Goal: Information Seeking & Learning: Learn about a topic

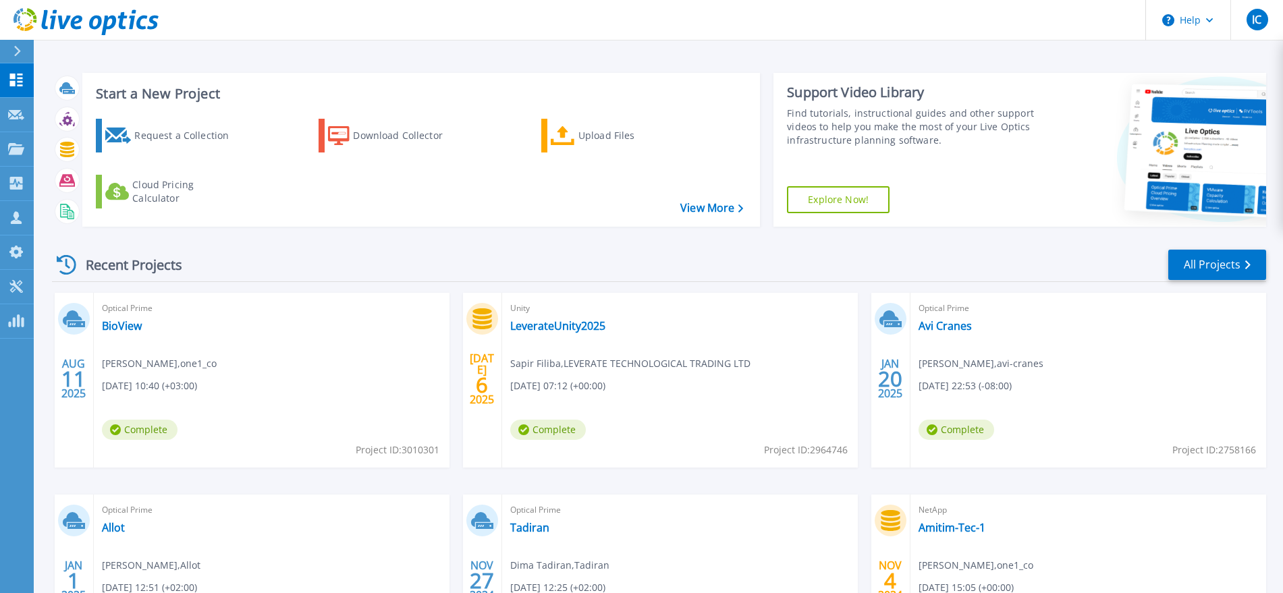
click at [150, 326] on div "Optical Prime BioView Idan Chen , one1_co 08/11/2025, 10:40 (+03:00) Complete P…" at bounding box center [272, 380] width 356 height 175
click at [143, 326] on div "Optical Prime BioView Idan Chen , one1_co 08/11/2025, 10:40 (+03:00) Complete P…" at bounding box center [272, 380] width 356 height 175
click at [136, 327] on link "BioView" at bounding box center [122, 325] width 40 height 13
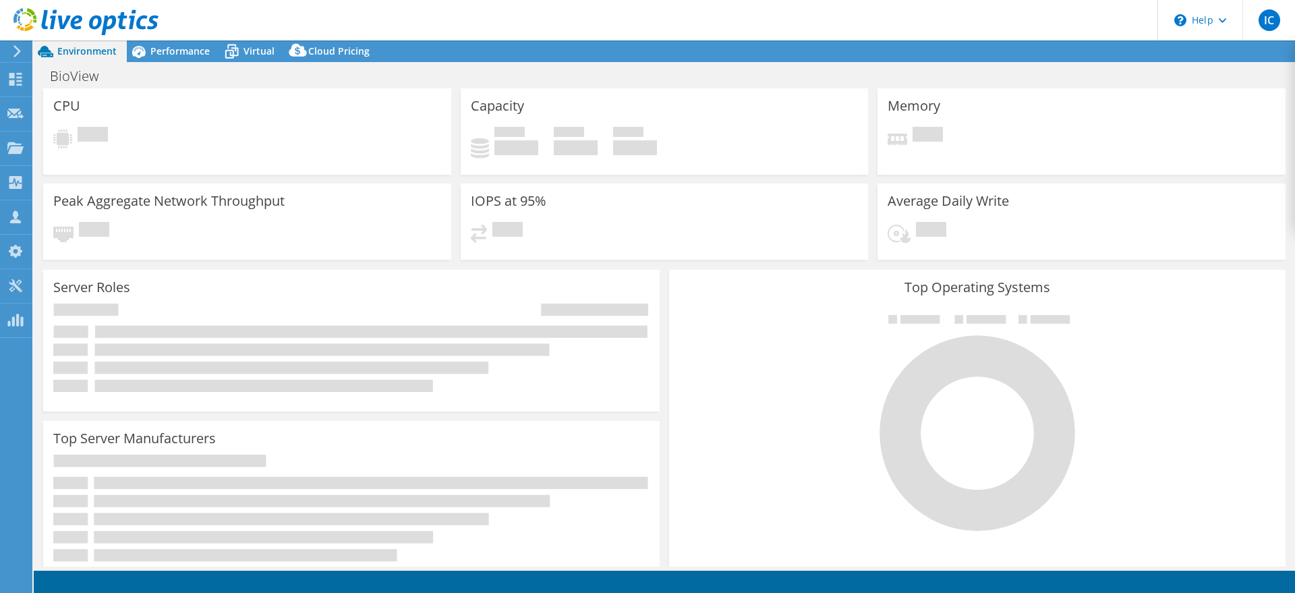
select select "USD"
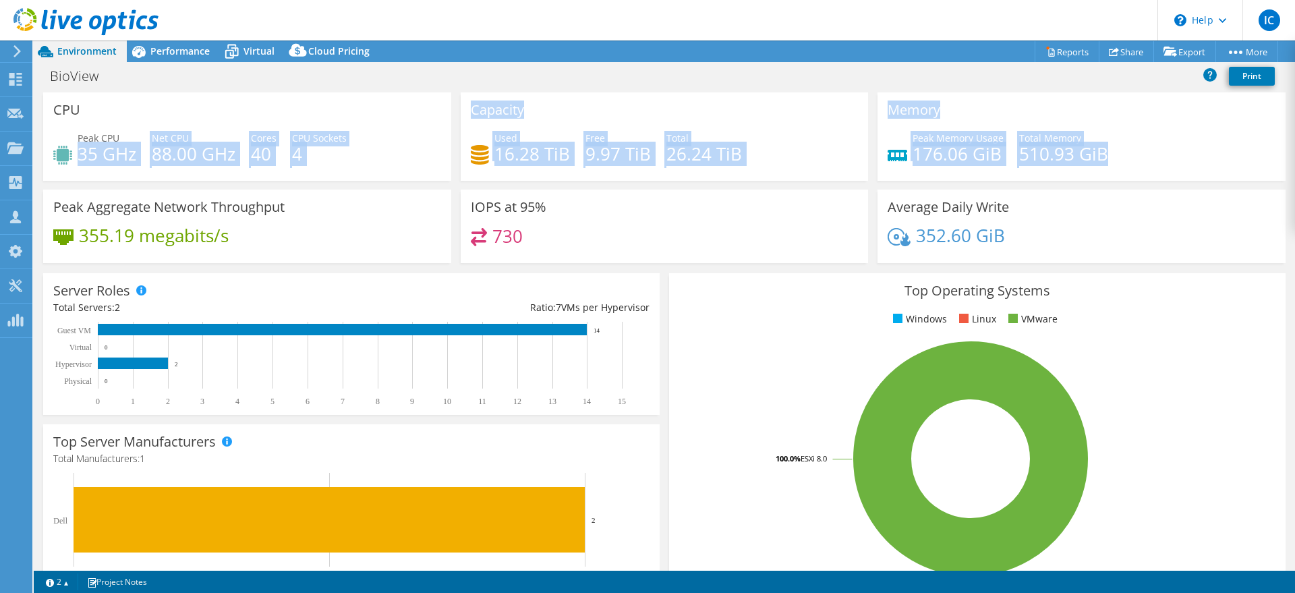
drag, startPoint x: 80, startPoint y: 153, endPoint x: 1176, endPoint y: 138, distance: 1096.4
click at [1176, 138] on div "CPU Peak CPU 35 GHz Net CPU 88.00 GHz Cores 40 CPU Sockets 4 Capacity Used 16.2…" at bounding box center [664, 181] width 1252 height 179
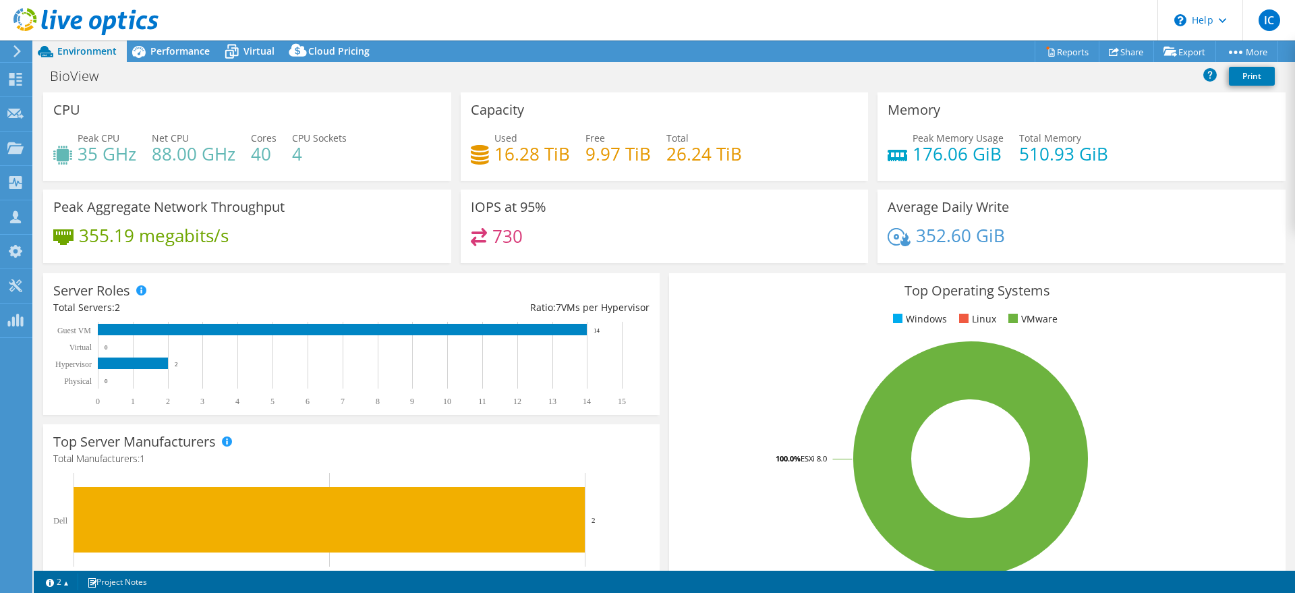
click at [920, 222] on div "Average Daily Write 352.60 GiB" at bounding box center [1082, 227] width 408 height 74
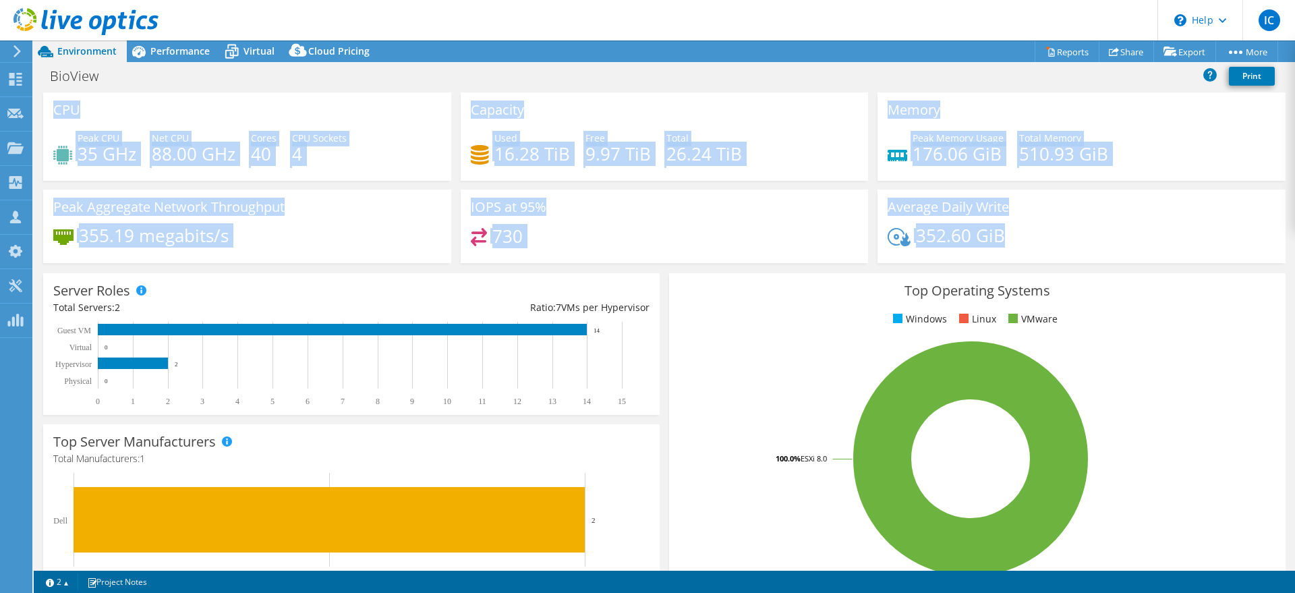
drag, startPoint x: 1001, startPoint y: 235, endPoint x: 87, endPoint y: 105, distance: 922.7
click at [50, 112] on div "CPU Peak CPU 35 GHz Net CPU 88.00 GHz Cores 40 CPU Sockets 4 Capacity Used 16.2…" at bounding box center [664, 181] width 1252 height 179
click at [96, 104] on div "CPU Peak CPU 35 GHz Net CPU 88.00 GHz Cores 40 CPU Sockets 4" at bounding box center [247, 136] width 408 height 88
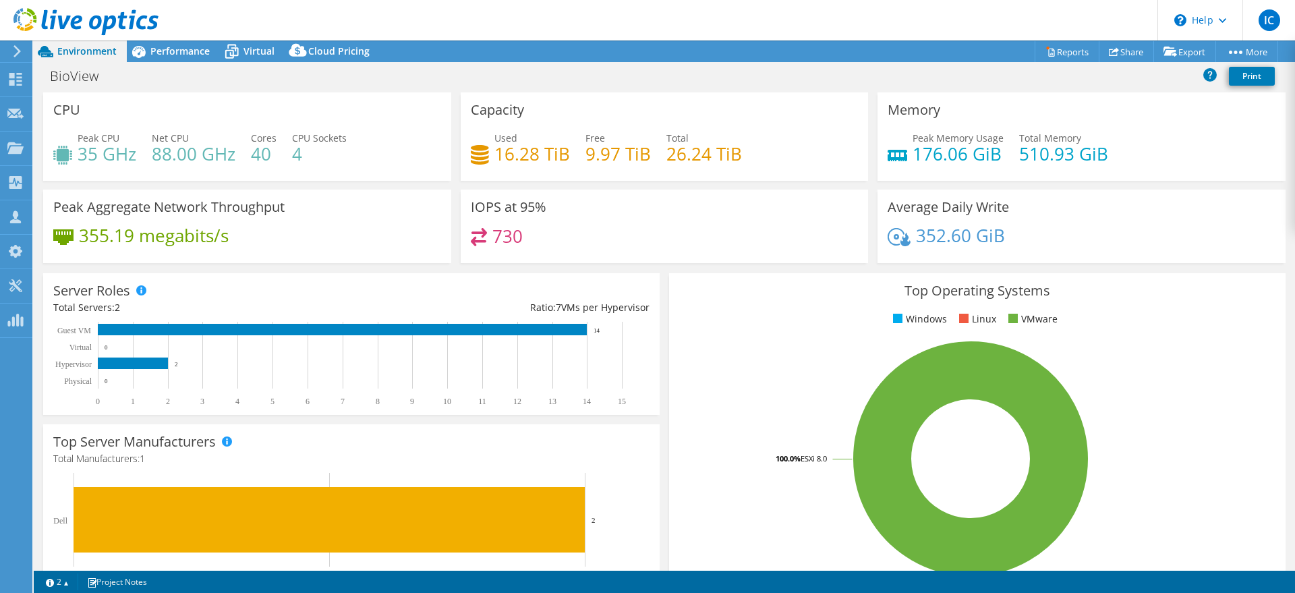
click at [201, 62] on div "BioView Print" at bounding box center [665, 77] width 1262 height 30
click at [200, 51] on span "Performance" at bounding box center [179, 51] width 59 height 13
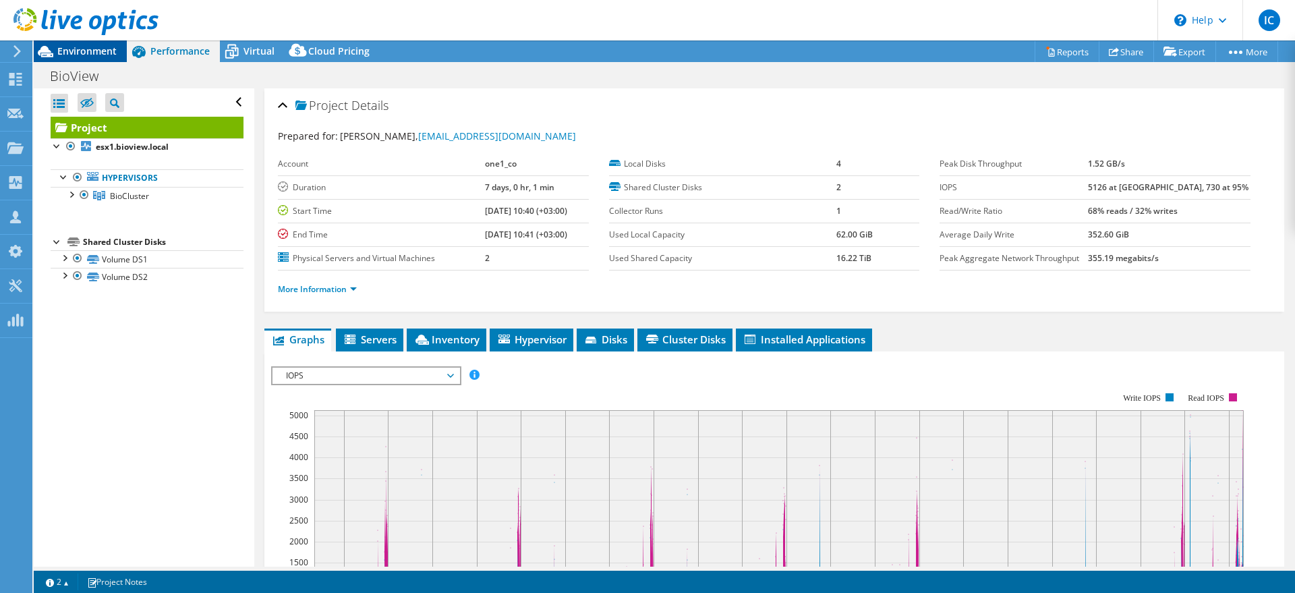
click at [65, 56] on span "Environment" at bounding box center [86, 51] width 59 height 13
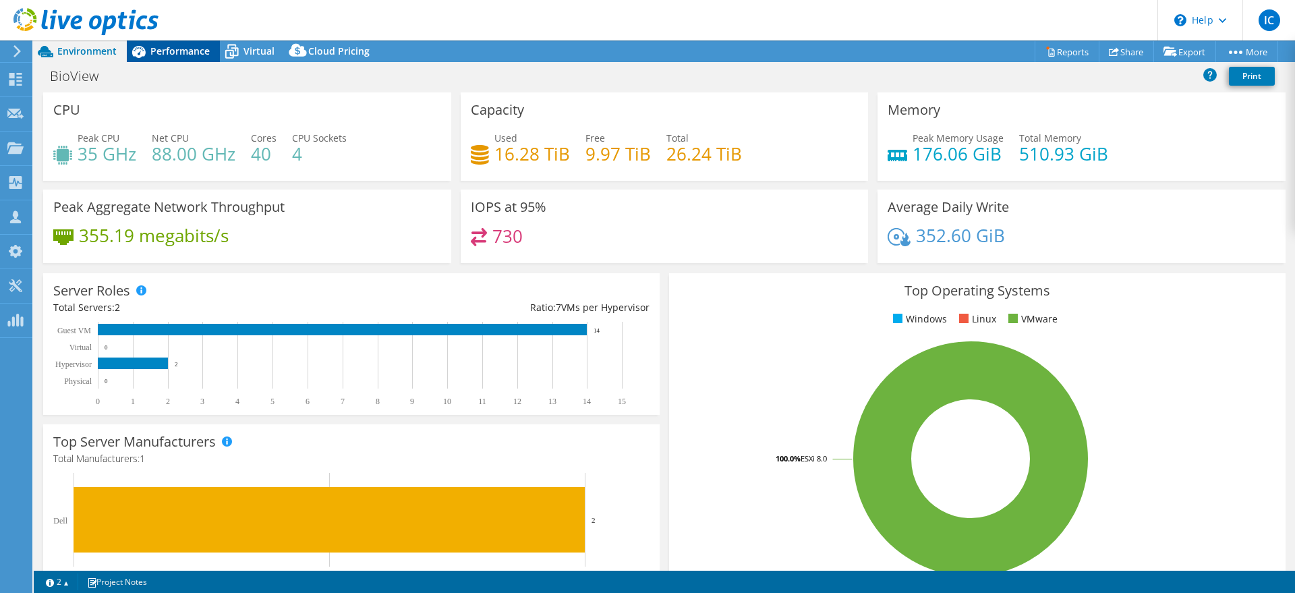
click at [186, 50] on span "Performance" at bounding box center [179, 51] width 59 height 13
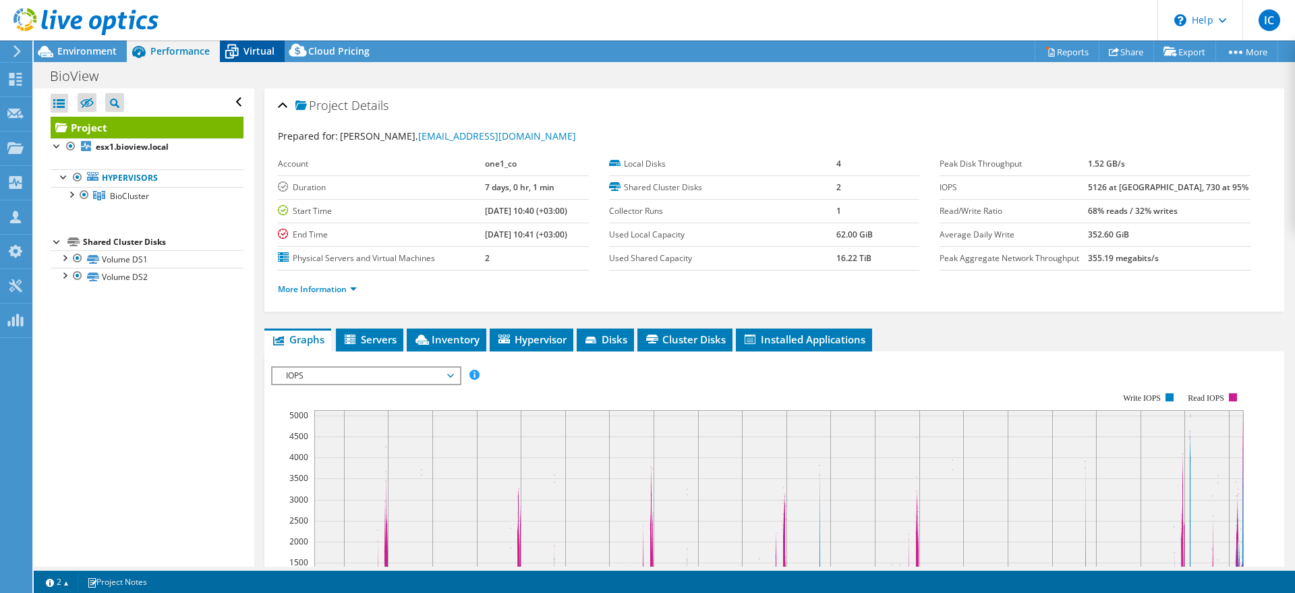
click at [238, 50] on icon at bounding box center [232, 52] width 24 height 24
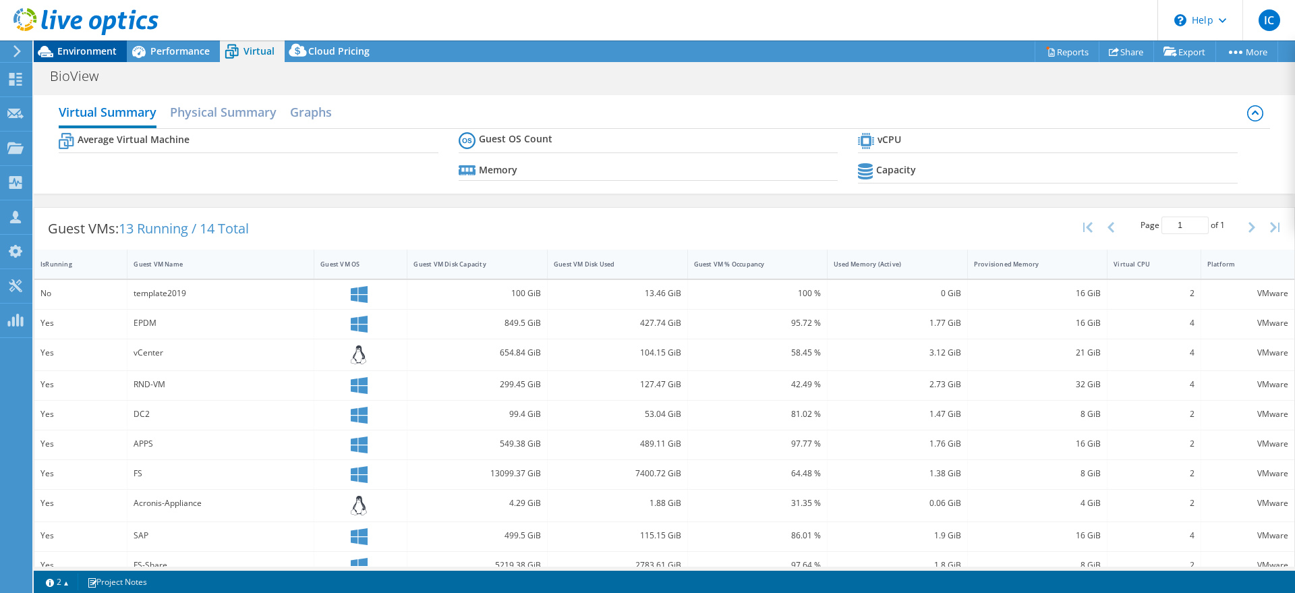
click at [85, 52] on span "Environment" at bounding box center [86, 51] width 59 height 13
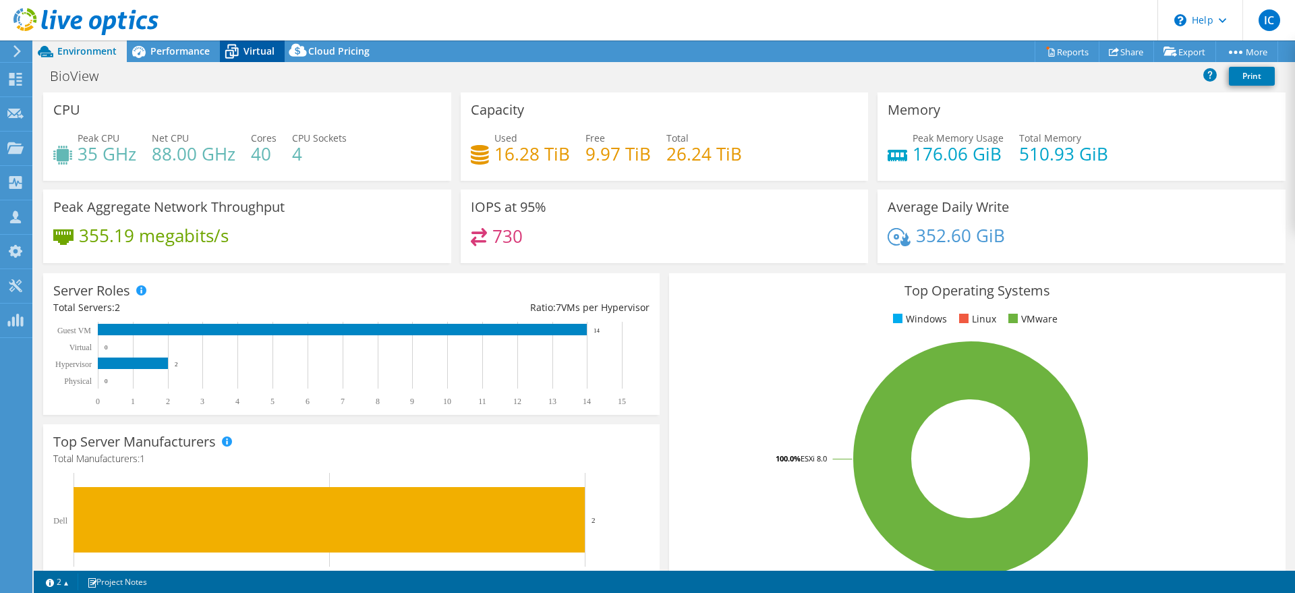
click at [221, 52] on icon at bounding box center [232, 52] width 24 height 24
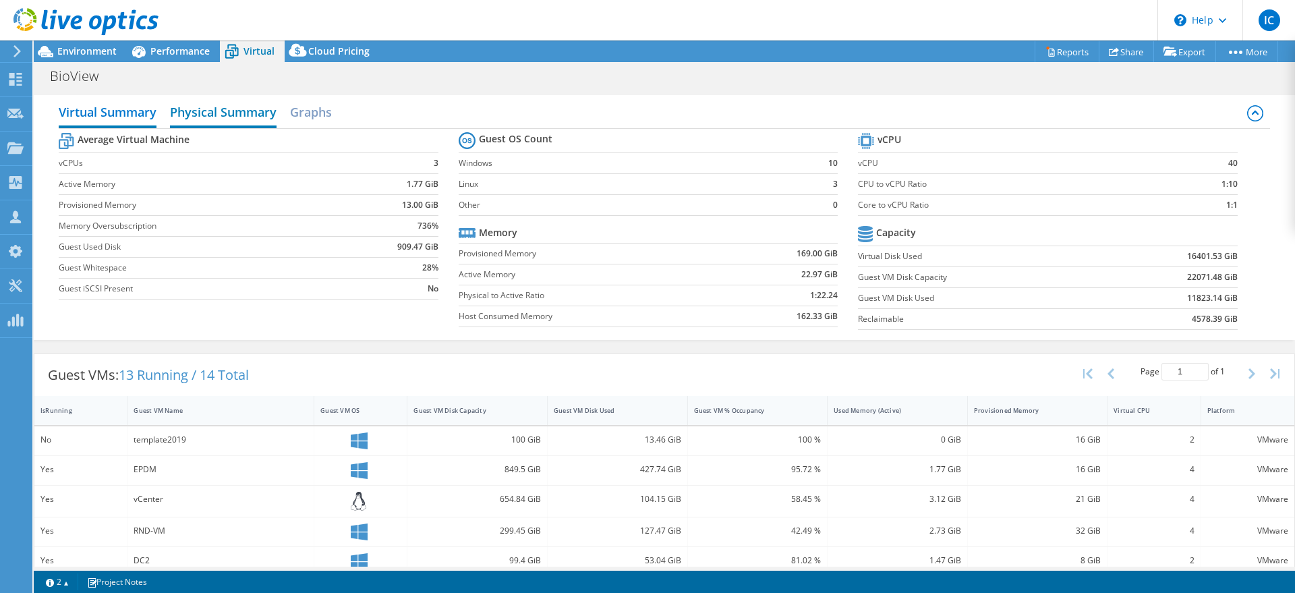
click at [200, 109] on h2 "Physical Summary" at bounding box center [223, 113] width 107 height 30
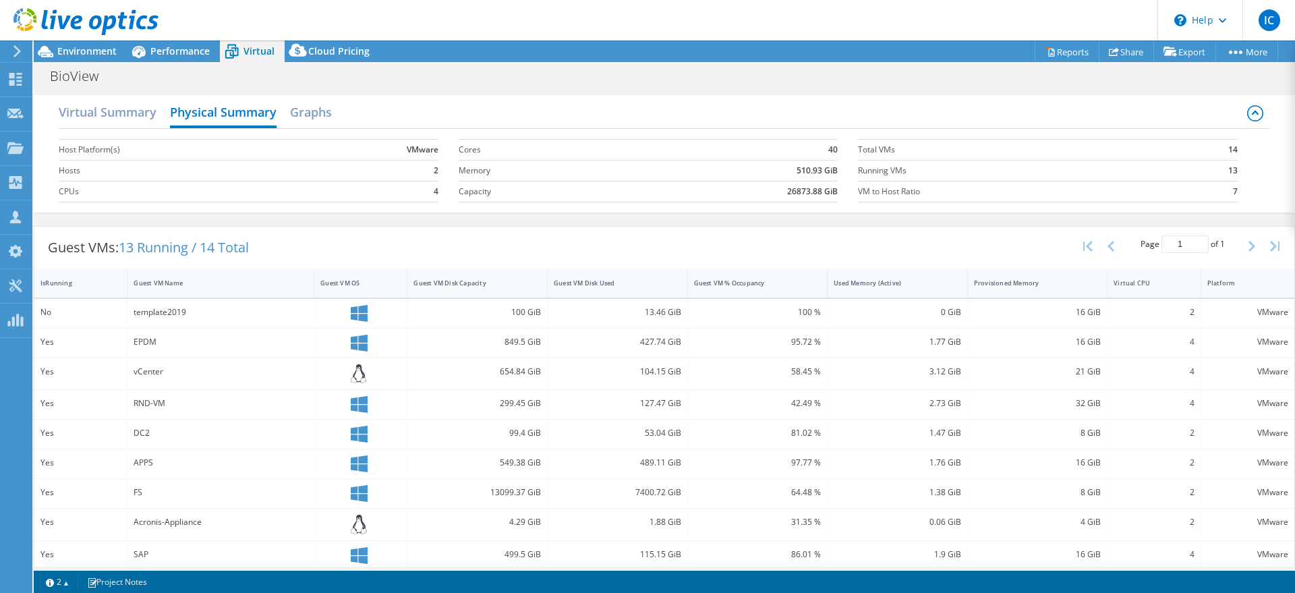
click at [95, 45] on div at bounding box center [79, 22] width 159 height 45
click at [96, 49] on span "Environment" at bounding box center [86, 51] width 59 height 13
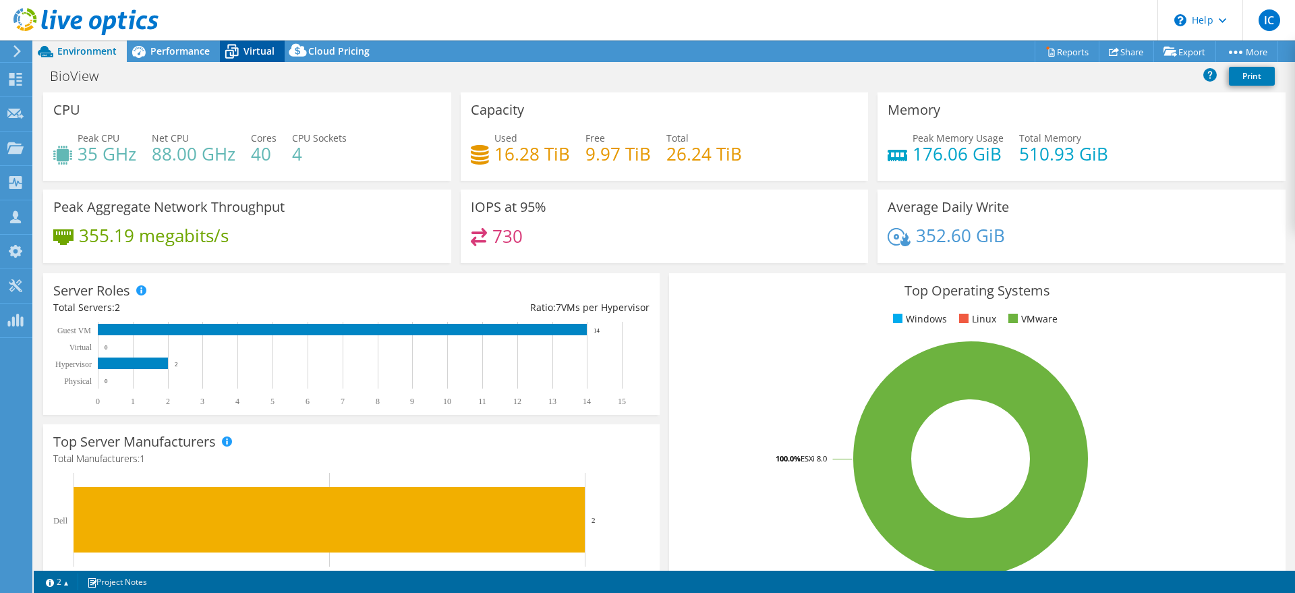
click at [252, 53] on span "Virtual" at bounding box center [259, 51] width 31 height 13
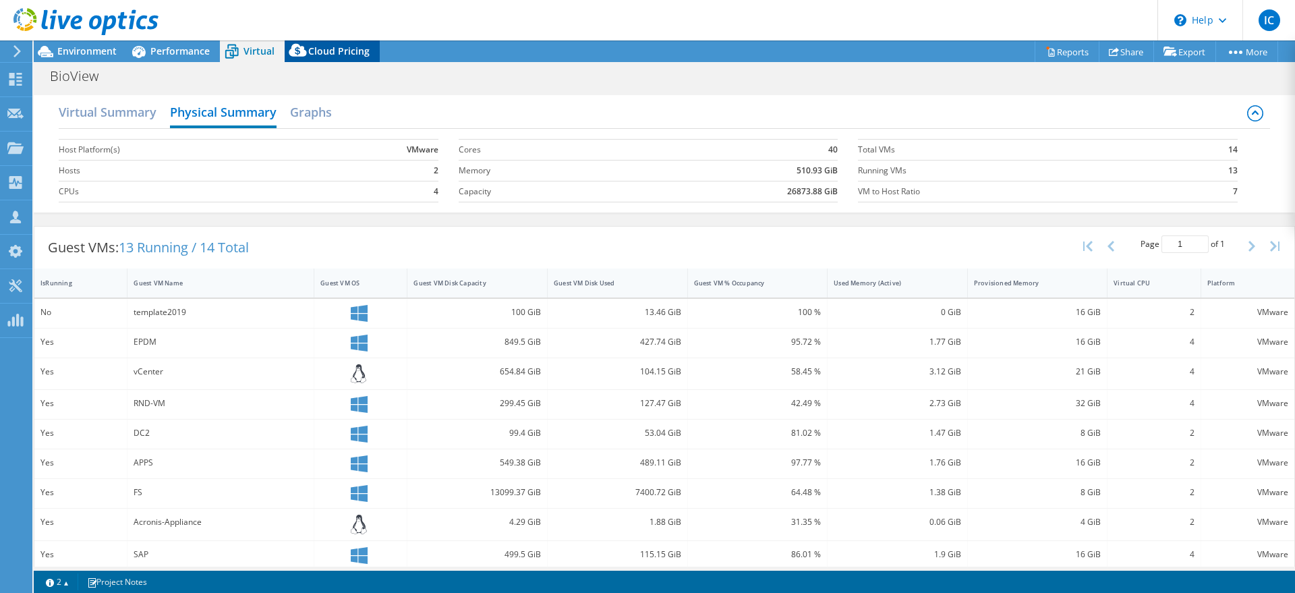
click at [308, 51] on icon at bounding box center [298, 53] width 27 height 27
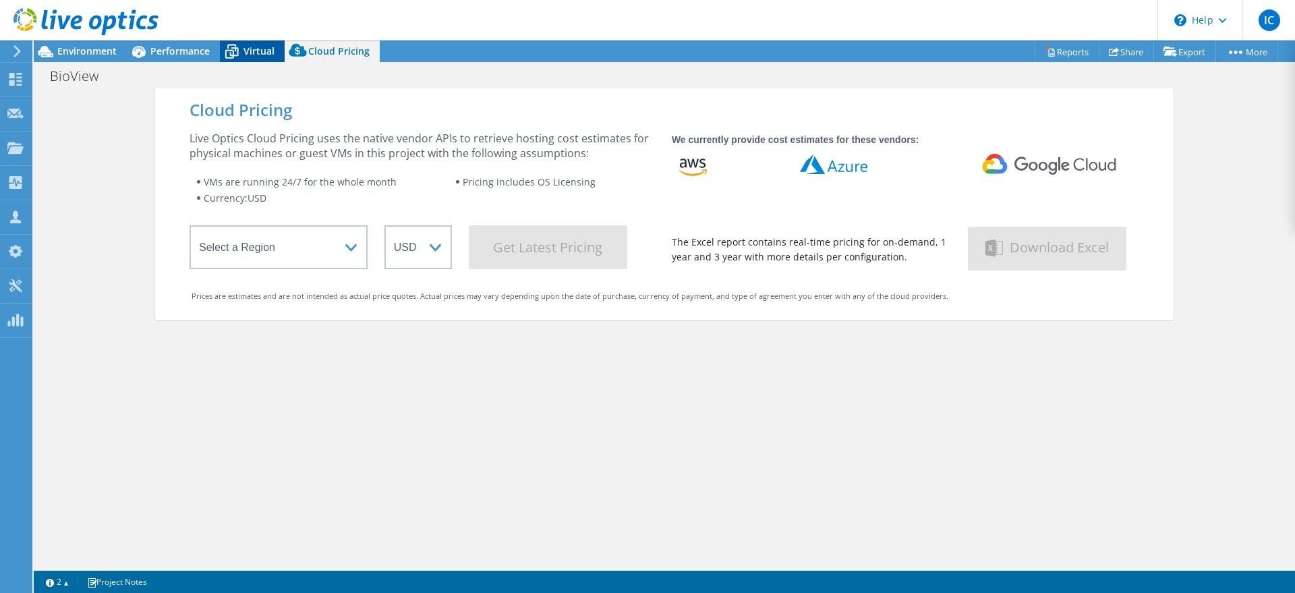
click at [246, 45] on span "Virtual" at bounding box center [259, 51] width 31 height 13
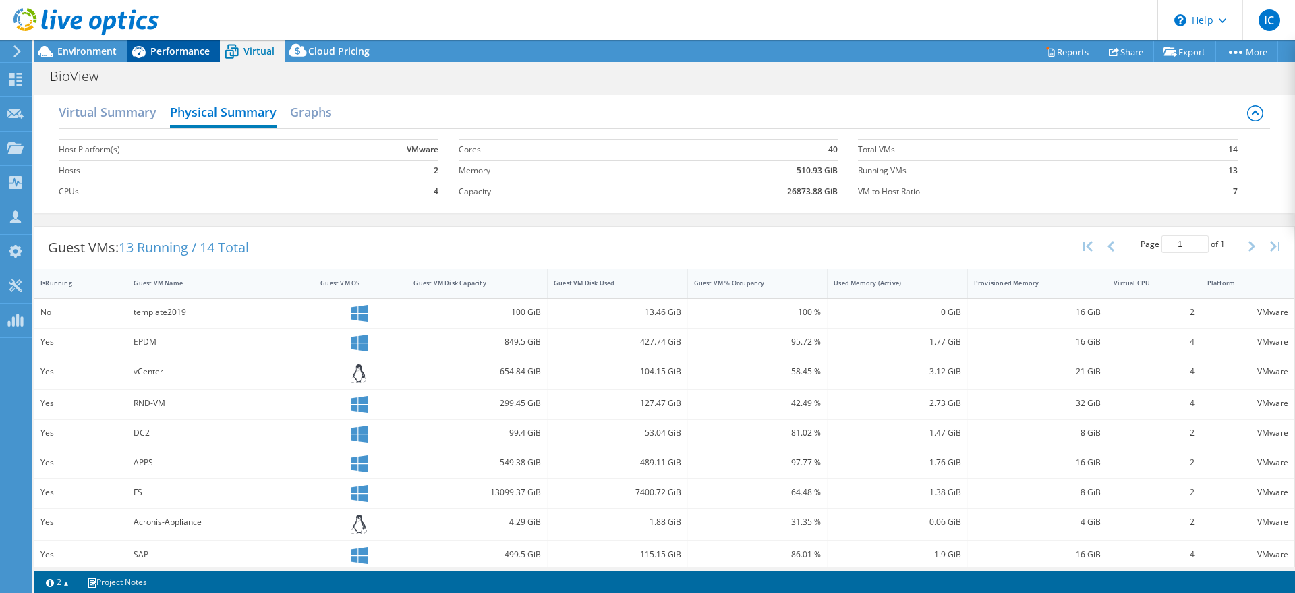
click at [174, 58] on div "Performance" at bounding box center [173, 51] width 93 height 22
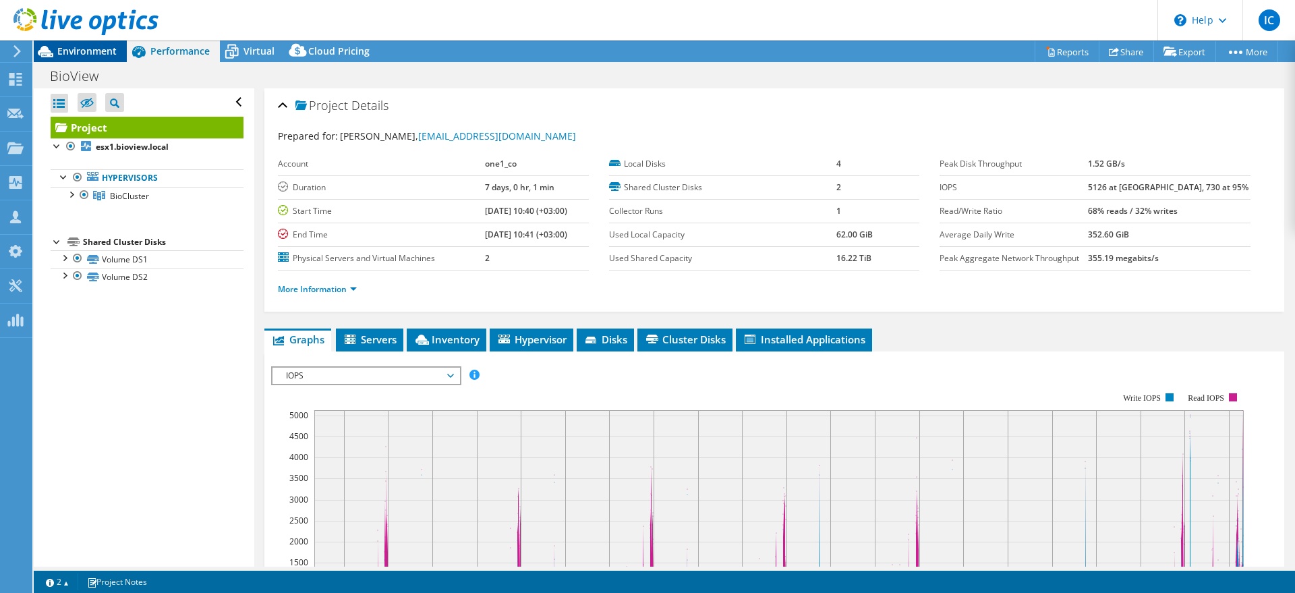
click at [111, 59] on div "Environment" at bounding box center [80, 51] width 93 height 22
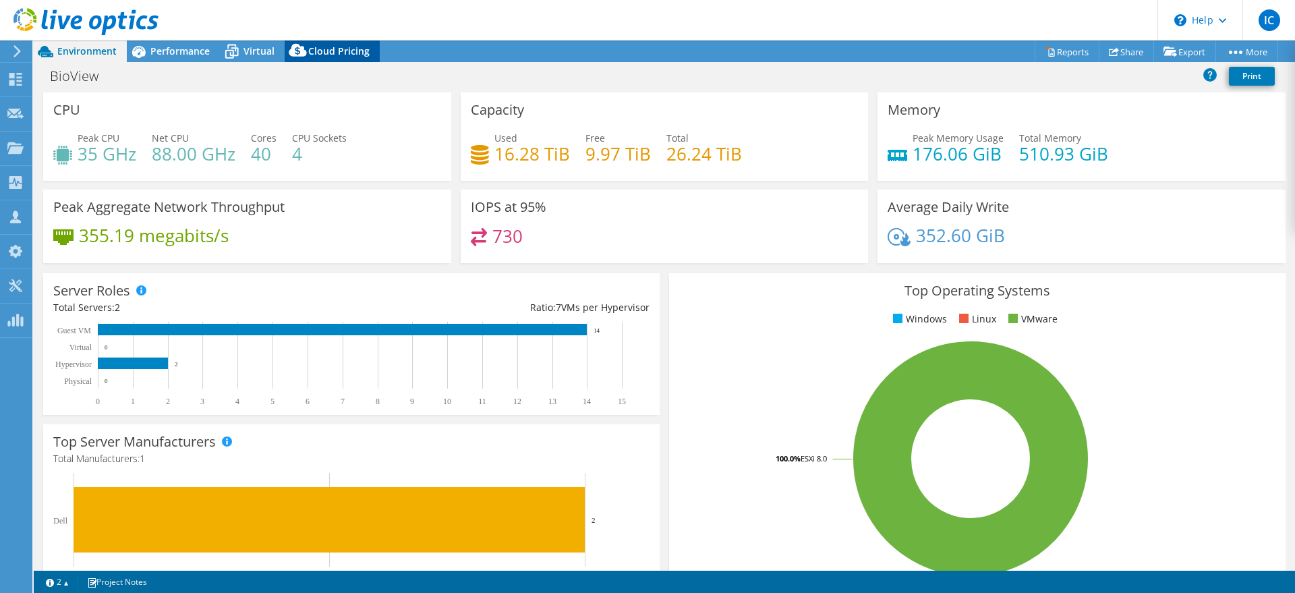
click at [347, 56] on span "Cloud Pricing" at bounding box center [338, 51] width 61 height 13
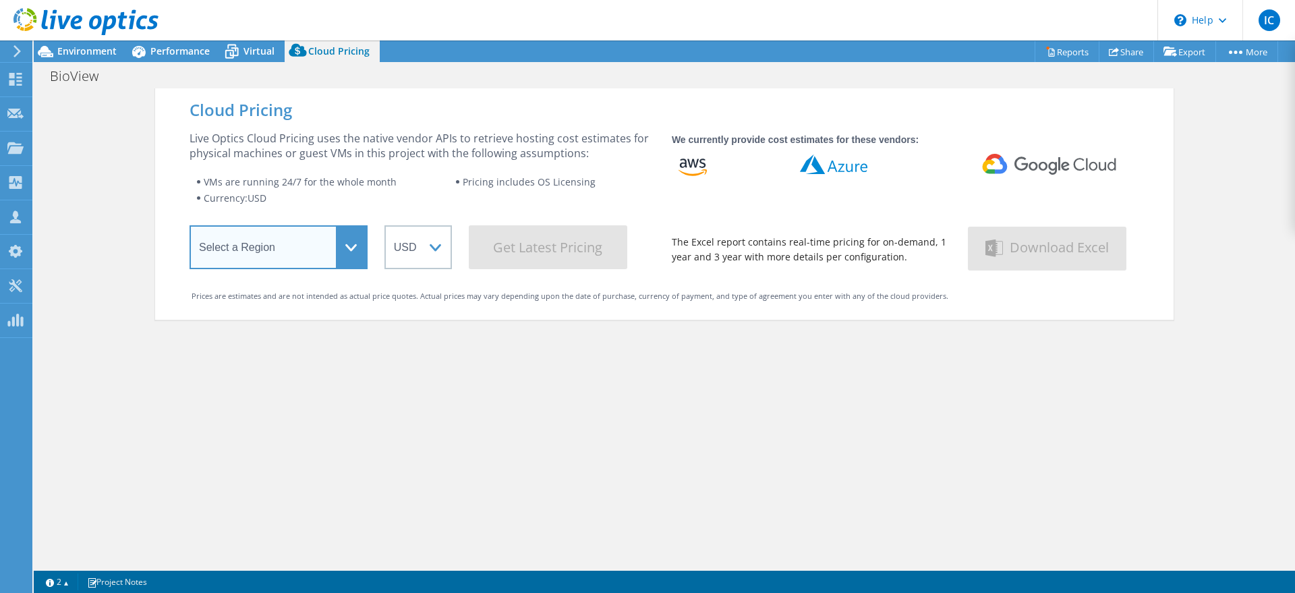
click at [277, 249] on select "Select a Region Asia Pacific (Hong Kong) Asia Pacific (Mumbai) Asia Pacific (Se…" at bounding box center [279, 247] width 178 height 44
click at [542, 378] on div "Cloud Pricing Live Optics Cloud Pricing uses the native vendor APIs to retrieve…" at bounding box center [664, 384] width 1019 height 593
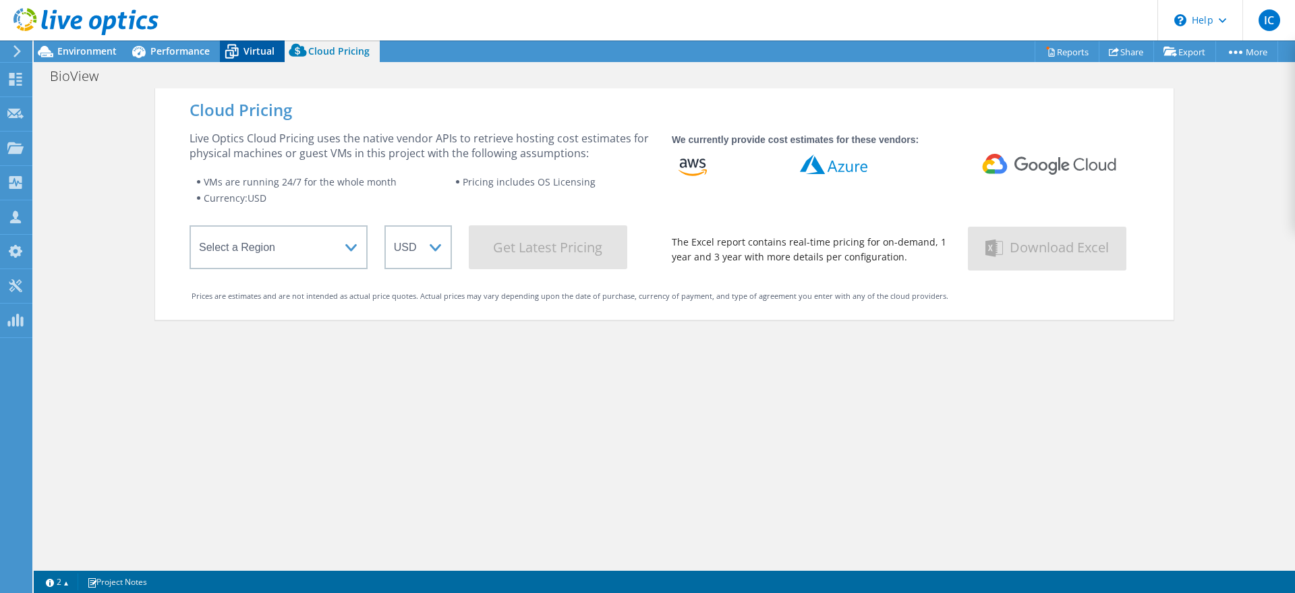
click at [243, 53] on icon at bounding box center [232, 52] width 24 height 24
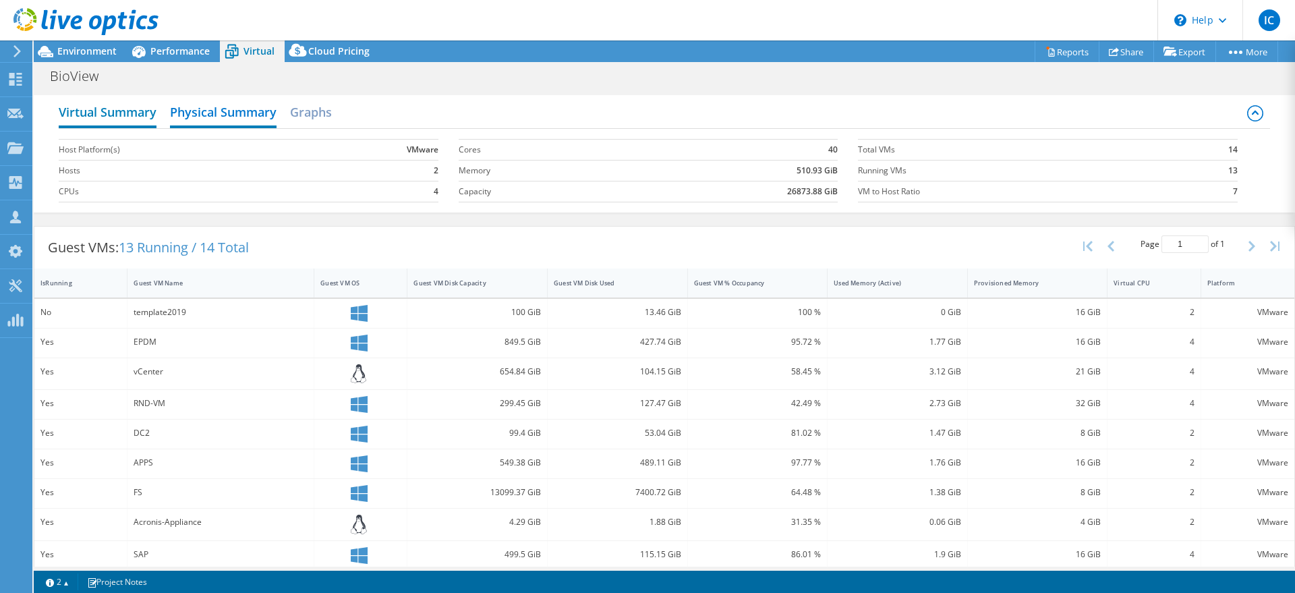
drag, startPoint x: 113, startPoint y: 115, endPoint x: 111, endPoint y: 107, distance: 8.2
click at [113, 114] on h2 "Virtual Summary" at bounding box center [108, 113] width 98 height 30
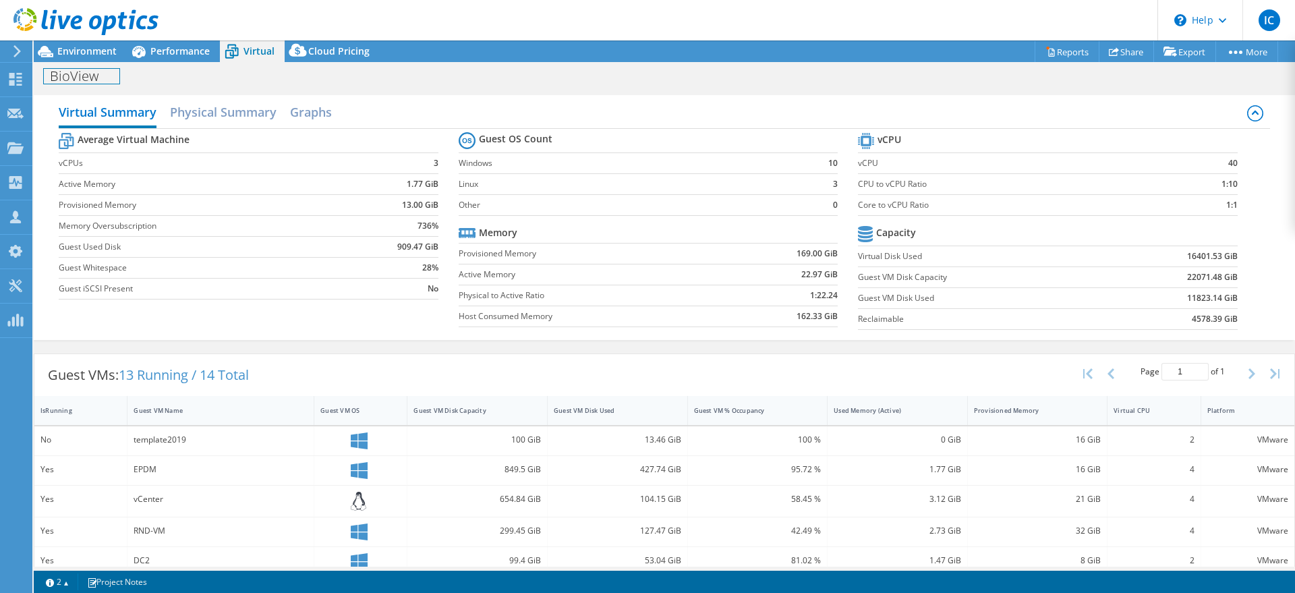
click at [94, 63] on div "BioView Print" at bounding box center [665, 75] width 1262 height 25
click at [94, 59] on div "Environment" at bounding box center [80, 51] width 93 height 22
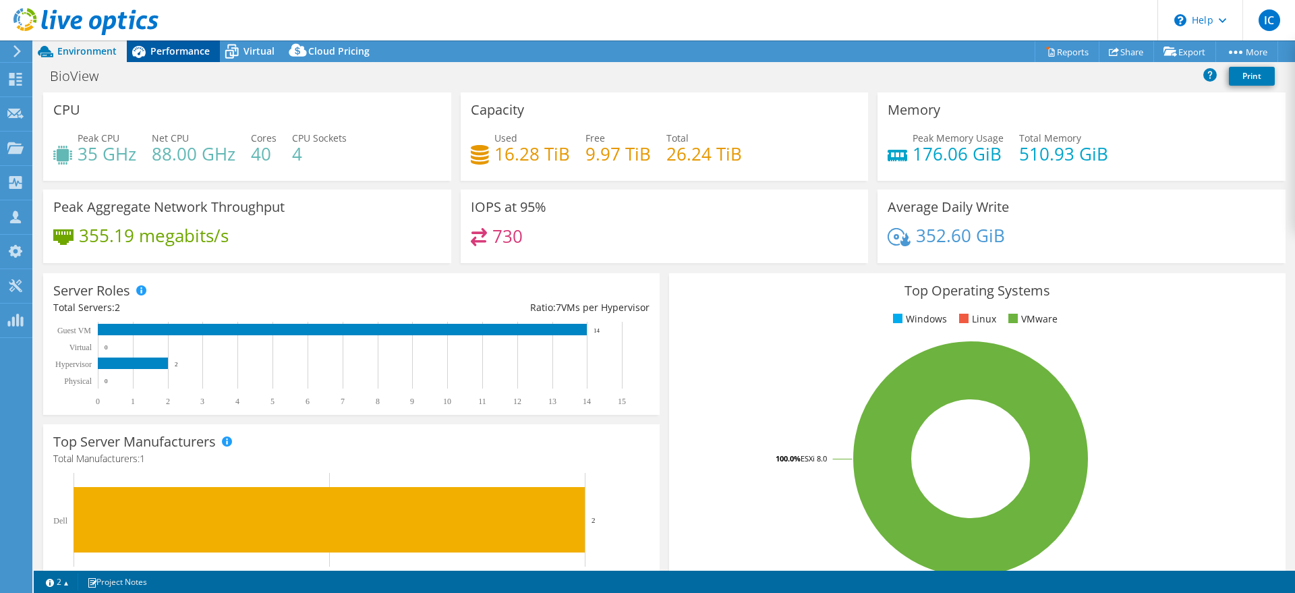
click at [152, 55] on span "Performance" at bounding box center [179, 51] width 59 height 13
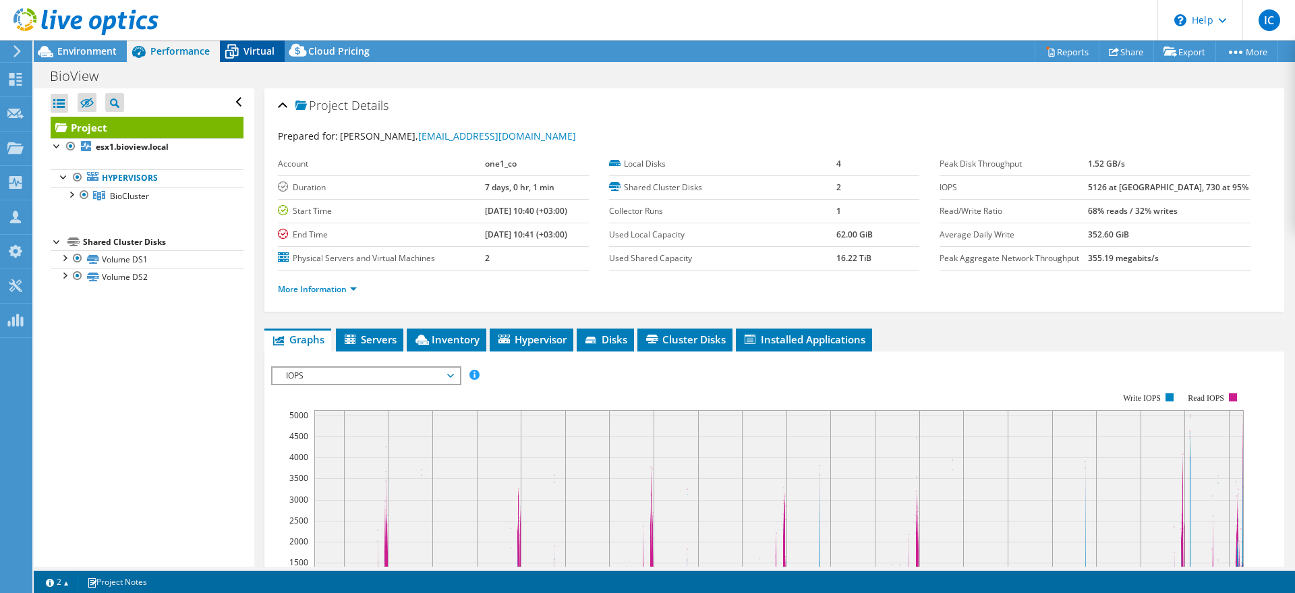
click at [244, 57] on span "Virtual" at bounding box center [259, 51] width 31 height 13
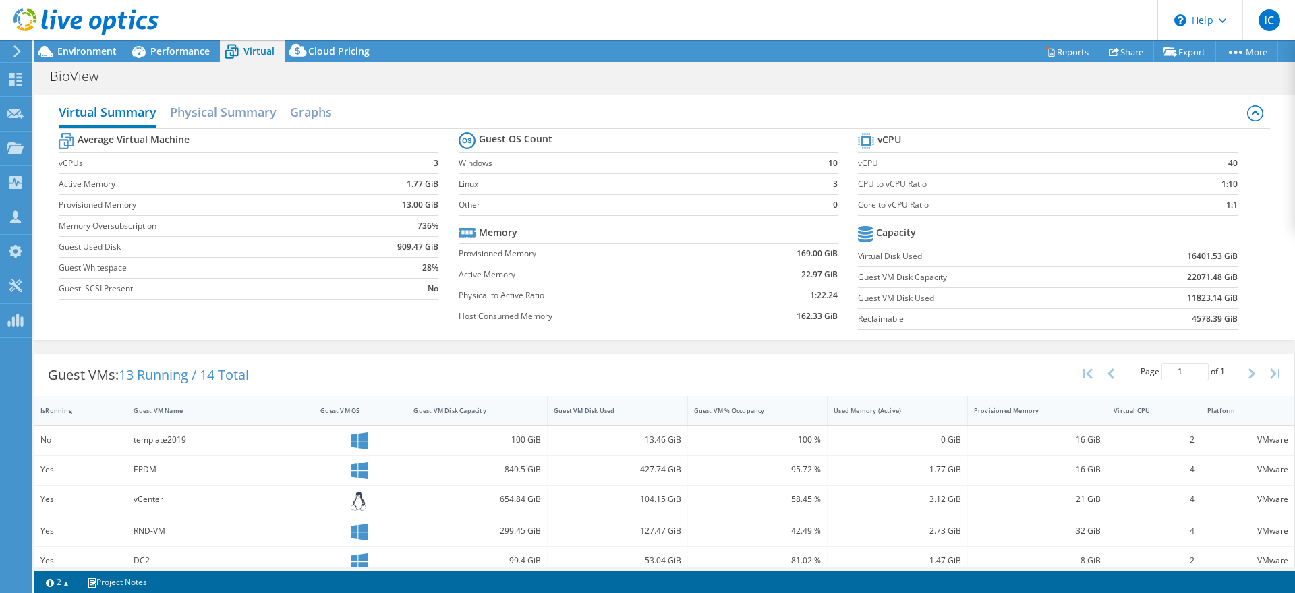
click at [58, 44] on div at bounding box center [79, 22] width 159 height 45
click at [59, 44] on div at bounding box center [79, 22] width 159 height 45
click at [59, 51] on span "Environment" at bounding box center [86, 51] width 59 height 13
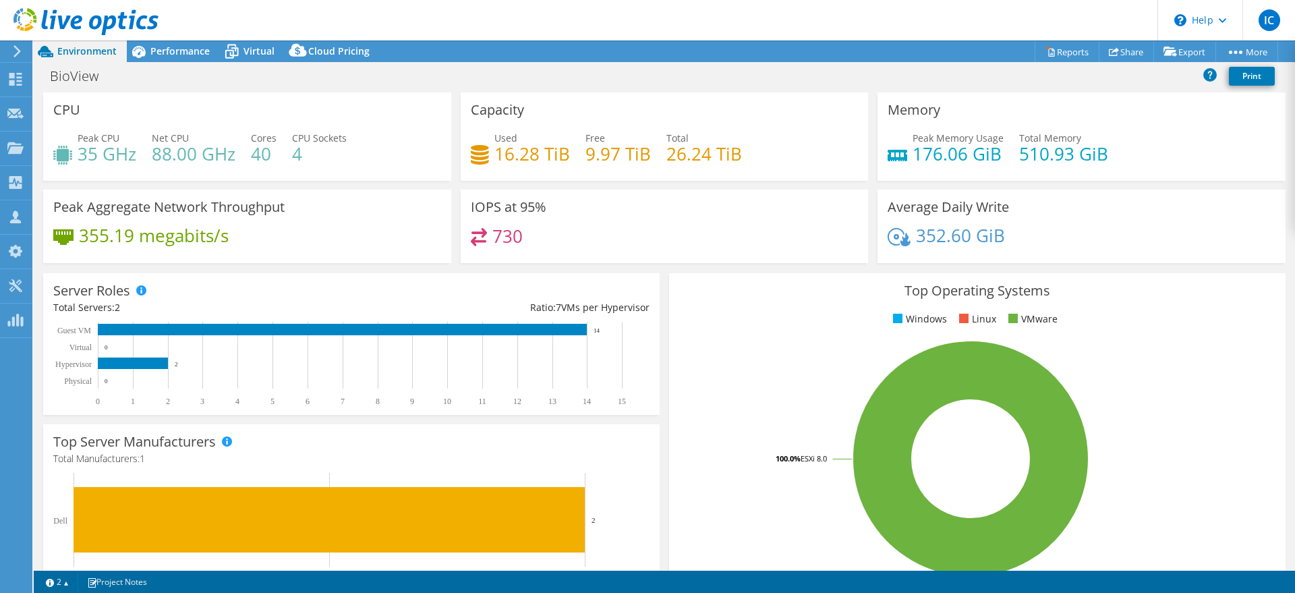
click at [83, 22] on icon at bounding box center [85, 22] width 145 height 28
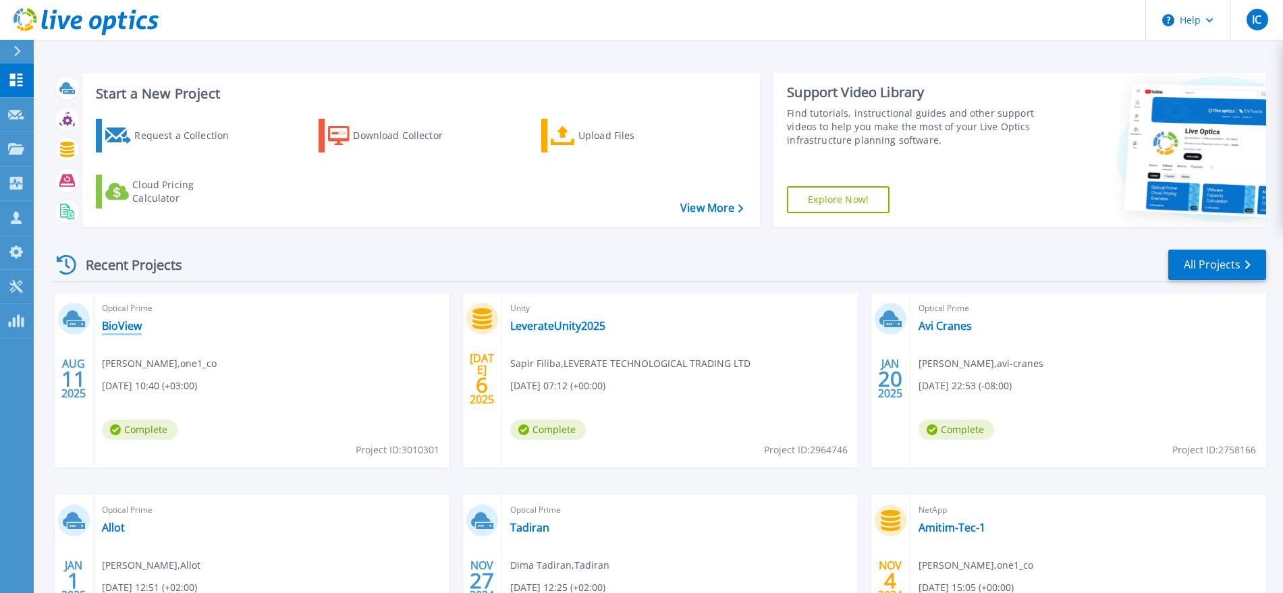
click at [119, 329] on link "BioView" at bounding box center [122, 325] width 40 height 13
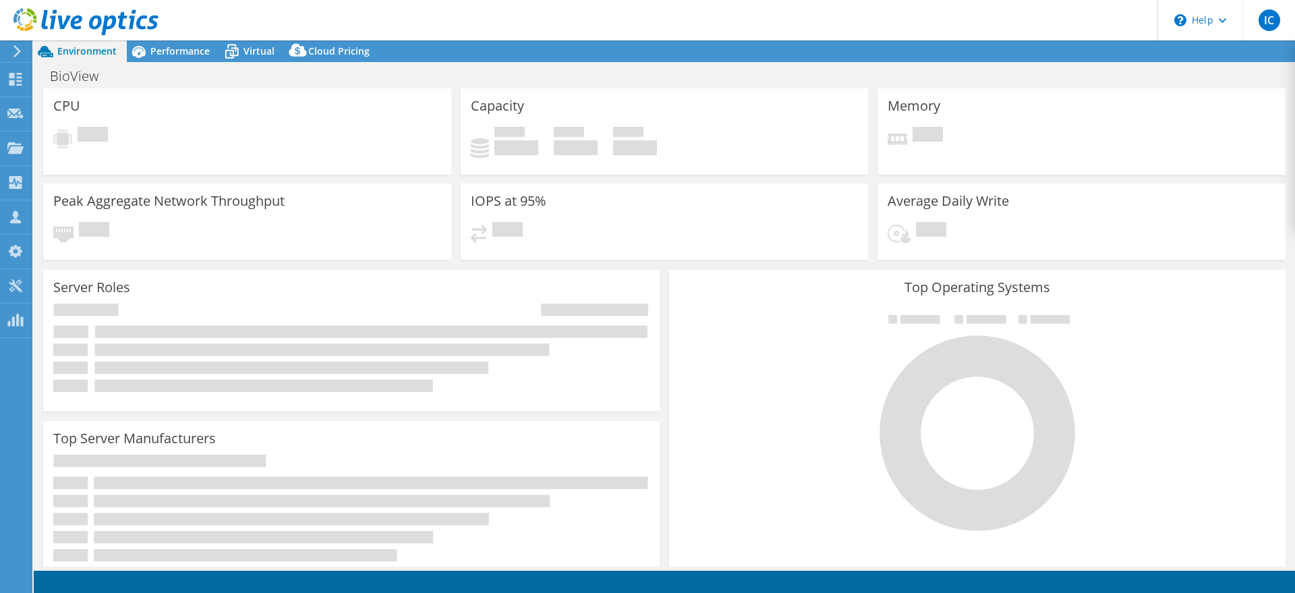
select select "USD"
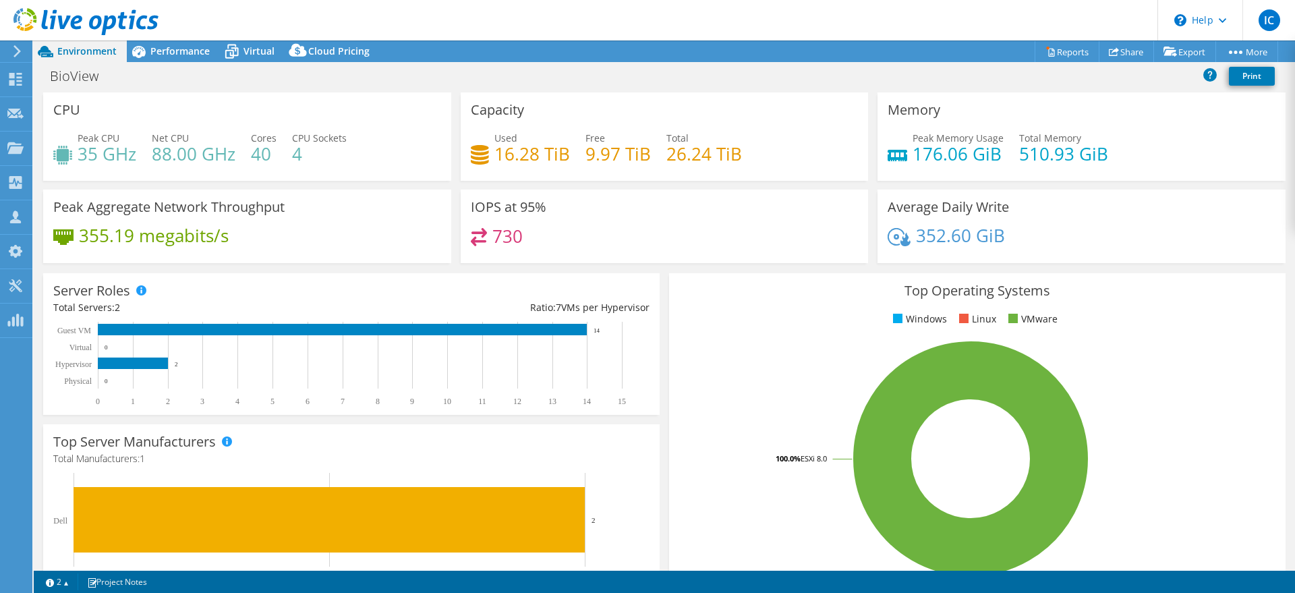
click at [117, 16] on icon at bounding box center [85, 22] width 145 height 28
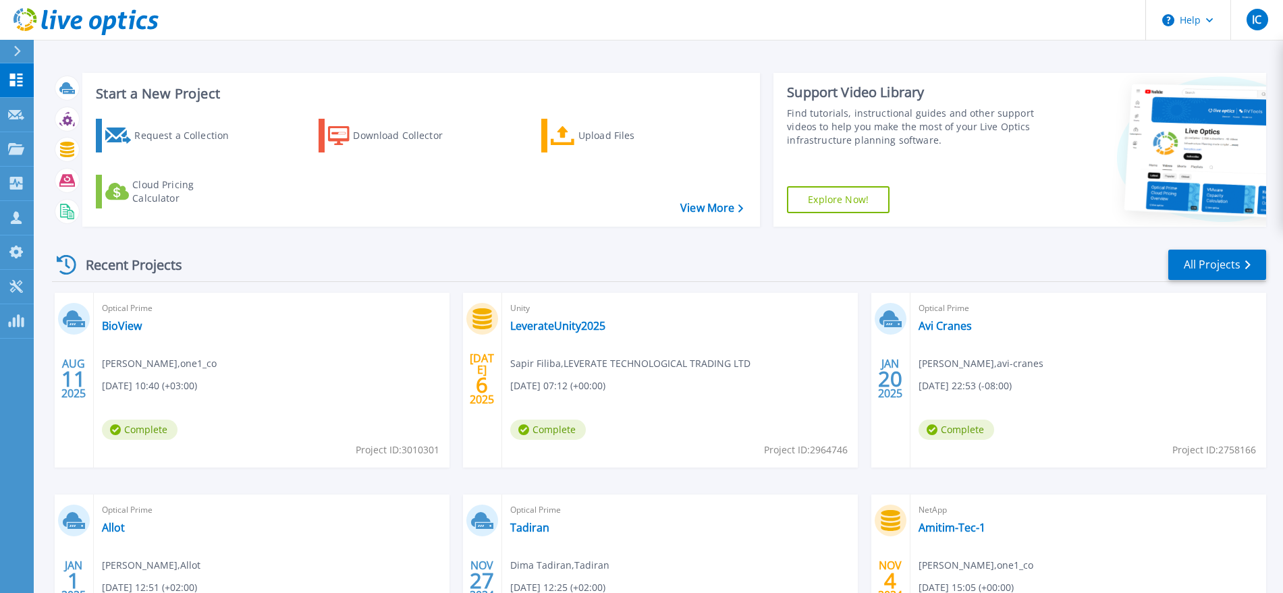
click at [441, 307] on span "Unity" at bounding box center [271, 308] width 339 height 15
click at [153, 308] on span "Optical Prime" at bounding box center [271, 308] width 339 height 15
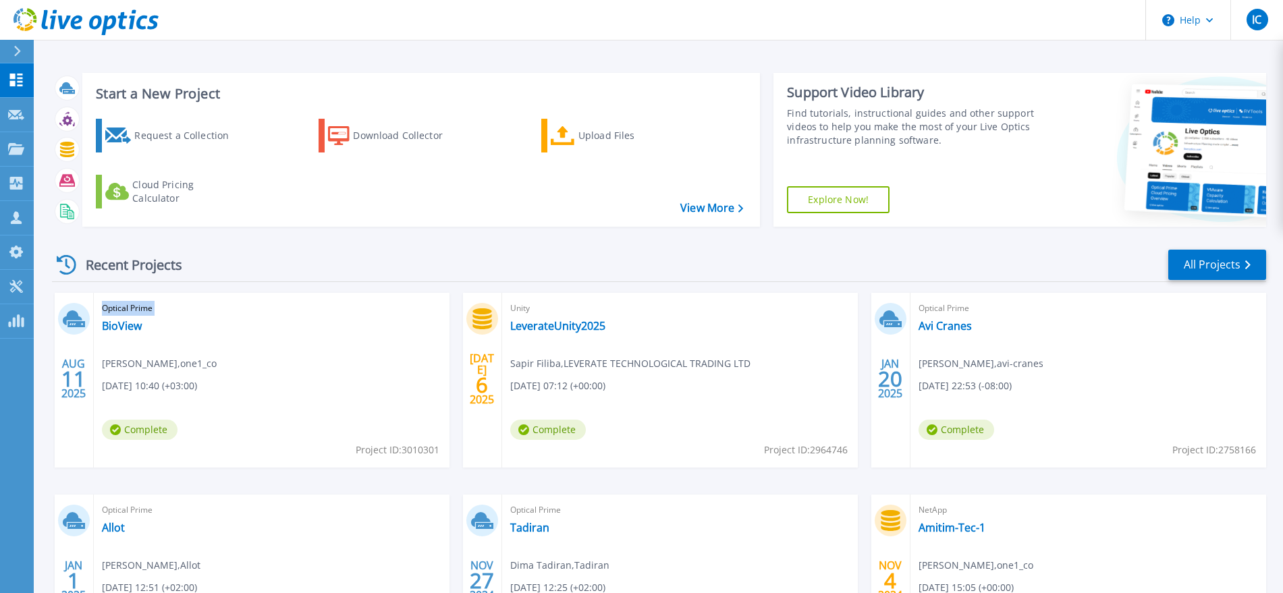
click at [153, 308] on span "Optical Prime" at bounding box center [271, 308] width 339 height 15
click at [142, 305] on span "Optical Prime" at bounding box center [271, 308] width 339 height 15
click at [111, 311] on span "Optical Prime" at bounding box center [271, 308] width 339 height 15
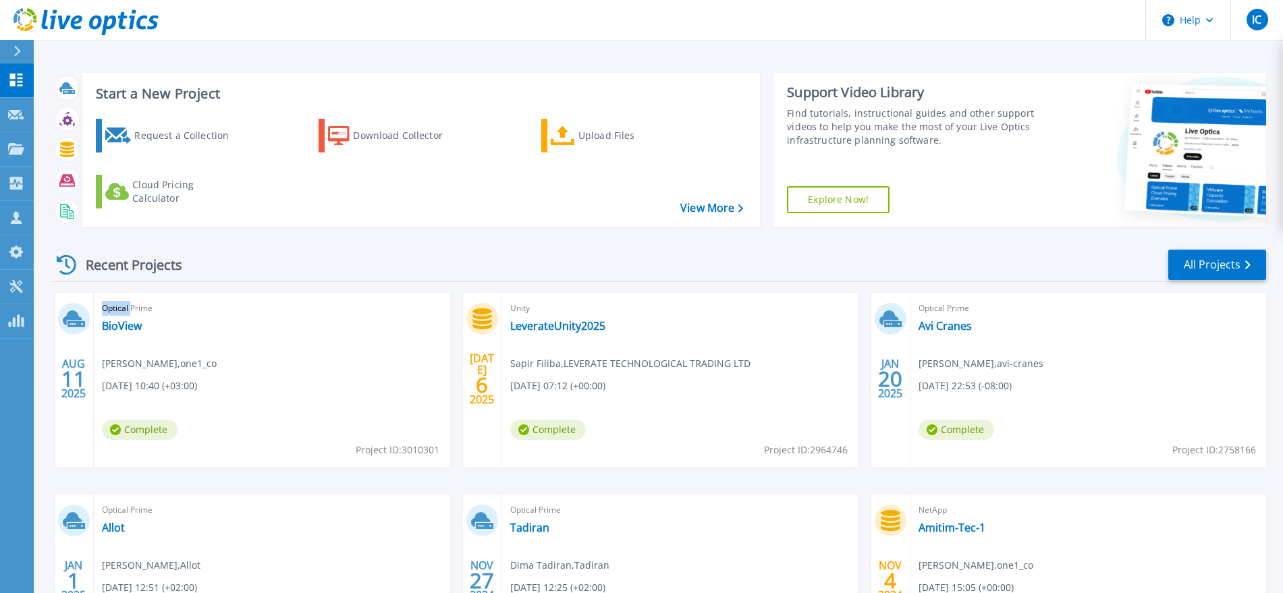
click at [111, 311] on span "Optical Prime" at bounding box center [271, 308] width 339 height 15
click at [148, 312] on span "Optical Prime" at bounding box center [271, 308] width 339 height 15
click at [111, 264] on div "Recent Projects" at bounding box center [126, 264] width 148 height 33
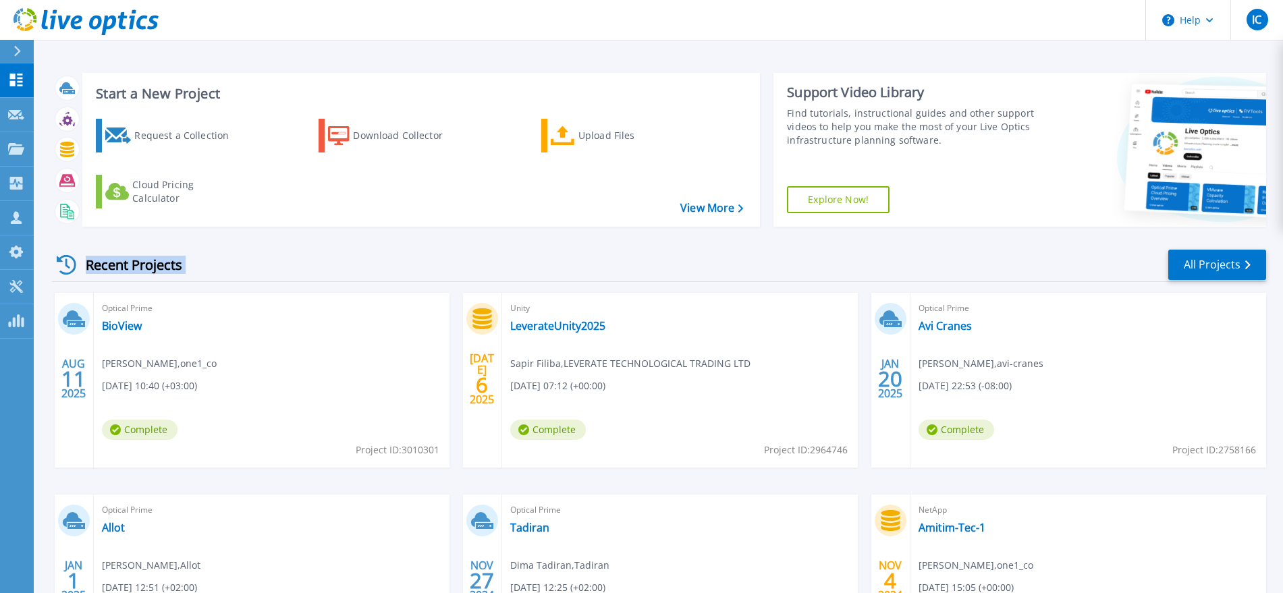
click at [111, 264] on div "Recent Projects" at bounding box center [126, 264] width 148 height 33
click at [127, 268] on div "Recent Projects" at bounding box center [126, 264] width 148 height 33
click at [118, 305] on span "Optical Prime" at bounding box center [271, 308] width 339 height 15
click at [144, 303] on span "Optical Prime" at bounding box center [271, 308] width 339 height 15
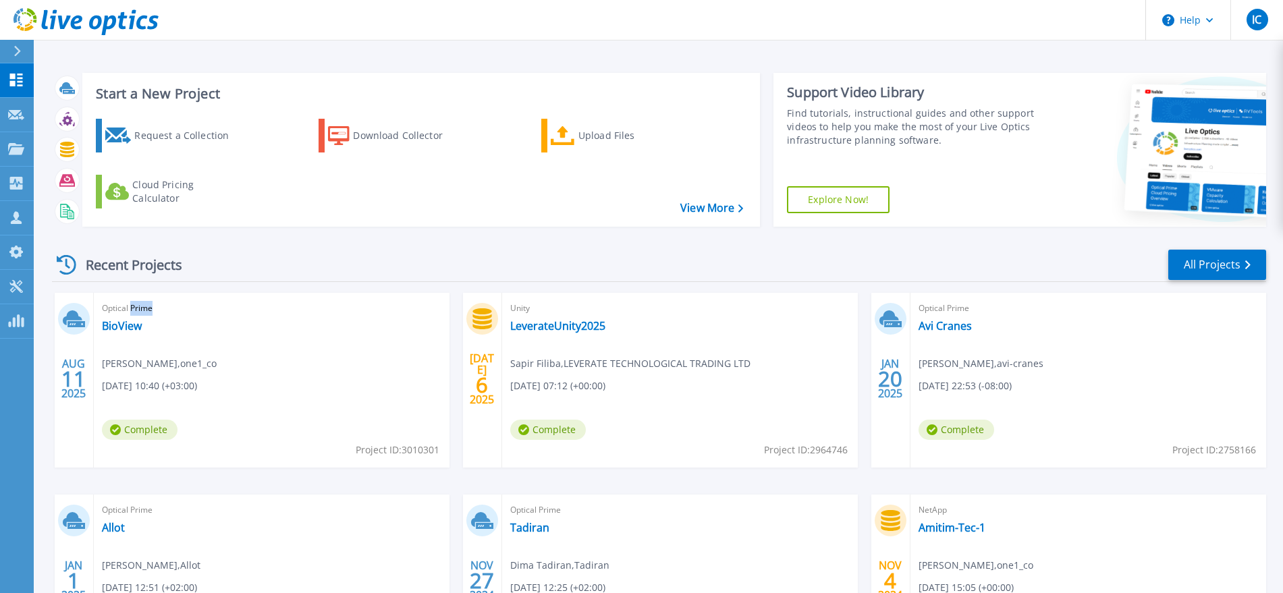
click at [144, 303] on span "Optical Prime" at bounding box center [271, 308] width 339 height 15
click at [116, 309] on span "Optical Prime" at bounding box center [271, 308] width 339 height 15
click at [151, 308] on span "Optical Prime" at bounding box center [271, 308] width 339 height 15
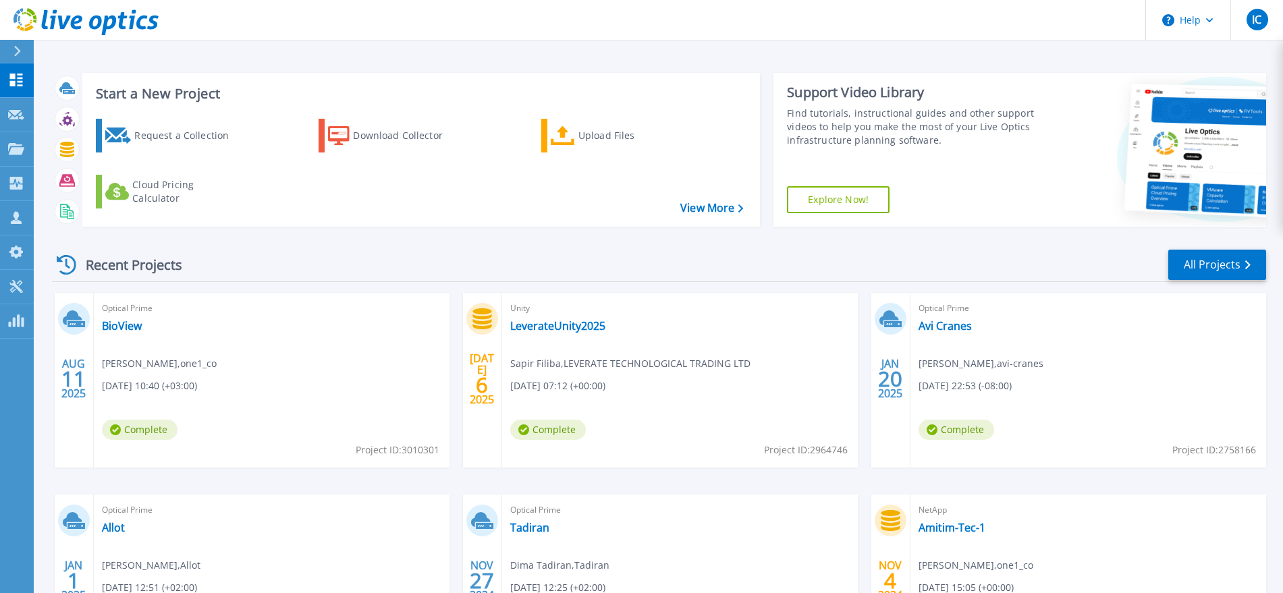
click at [151, 308] on span "Optical Prime" at bounding box center [271, 308] width 339 height 15
click at [115, 308] on span "Optical Prime" at bounding box center [271, 308] width 339 height 15
click at [139, 306] on span "Optical Prime" at bounding box center [271, 308] width 339 height 15
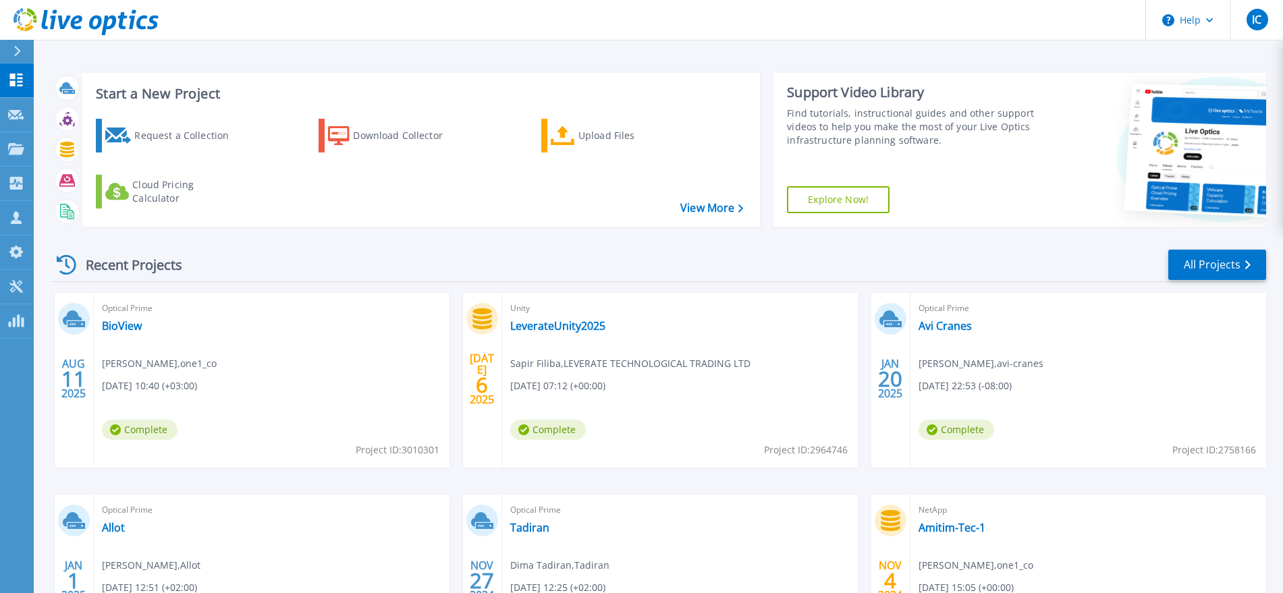
click at [123, 308] on span "Optical Prime" at bounding box center [271, 308] width 339 height 15
click at [142, 308] on span "Optical Prime" at bounding box center [271, 308] width 339 height 15
click at [111, 307] on span "Optical Prime" at bounding box center [271, 308] width 339 height 15
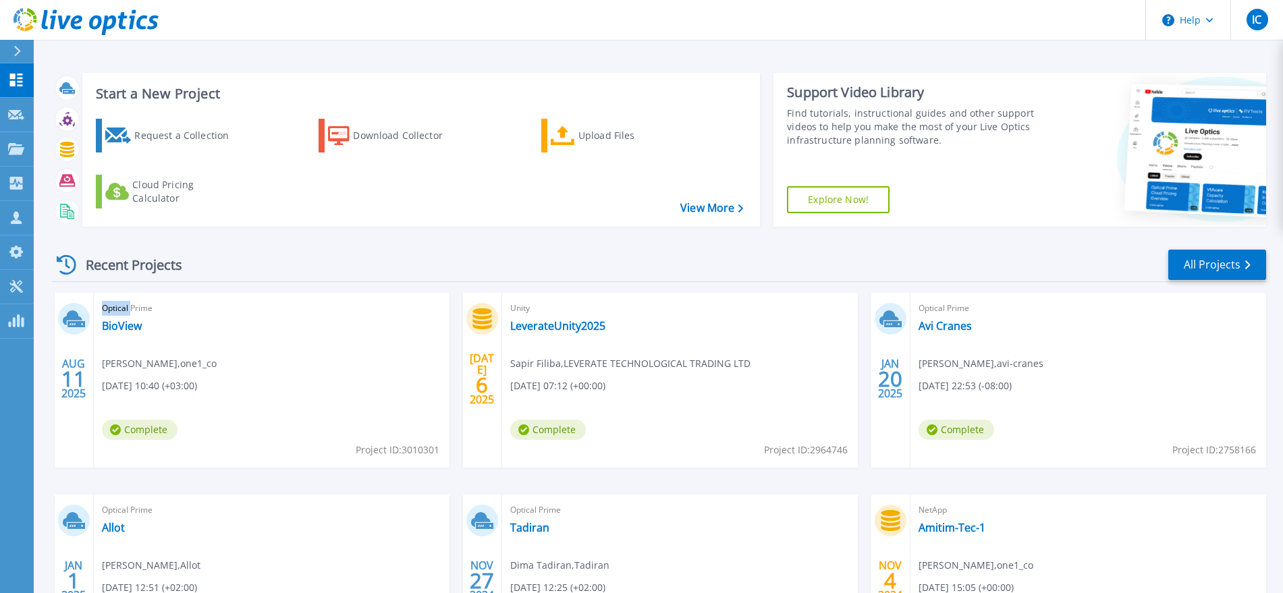
click at [111, 307] on span "Optical Prime" at bounding box center [271, 308] width 339 height 15
click at [142, 302] on span "Optical Prime" at bounding box center [271, 308] width 339 height 15
click at [118, 298] on div "Optical Prime BioView Idan Chen , one1_co 08/11/2025, 10:40 (+03:00) Complete P…" at bounding box center [272, 380] width 356 height 175
click at [116, 269] on div "Recent Projects" at bounding box center [126, 264] width 148 height 33
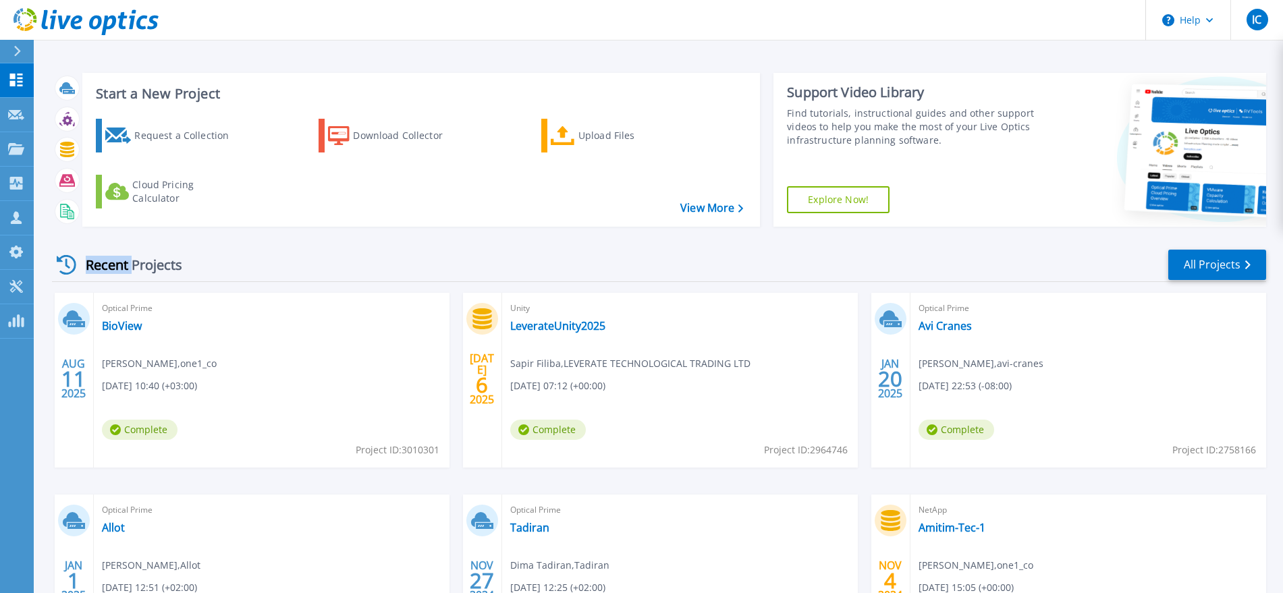
click at [116, 269] on div "Recent Projects" at bounding box center [126, 264] width 148 height 33
click at [140, 267] on div "Recent Projects" at bounding box center [126, 264] width 148 height 33
click at [115, 269] on div "Recent Projects" at bounding box center [126, 264] width 148 height 33
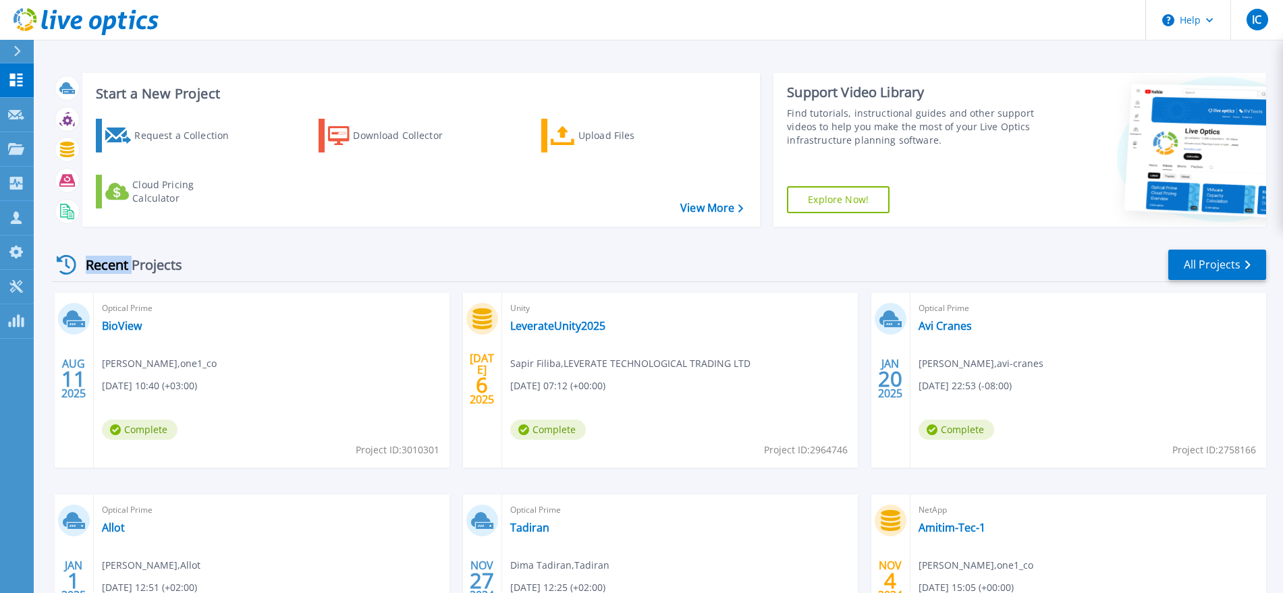
click at [115, 269] on div "Recent Projects" at bounding box center [126, 264] width 148 height 33
click at [153, 273] on div "Recent Projects" at bounding box center [126, 264] width 148 height 33
click at [112, 266] on div "Recent Projects" at bounding box center [126, 264] width 148 height 33
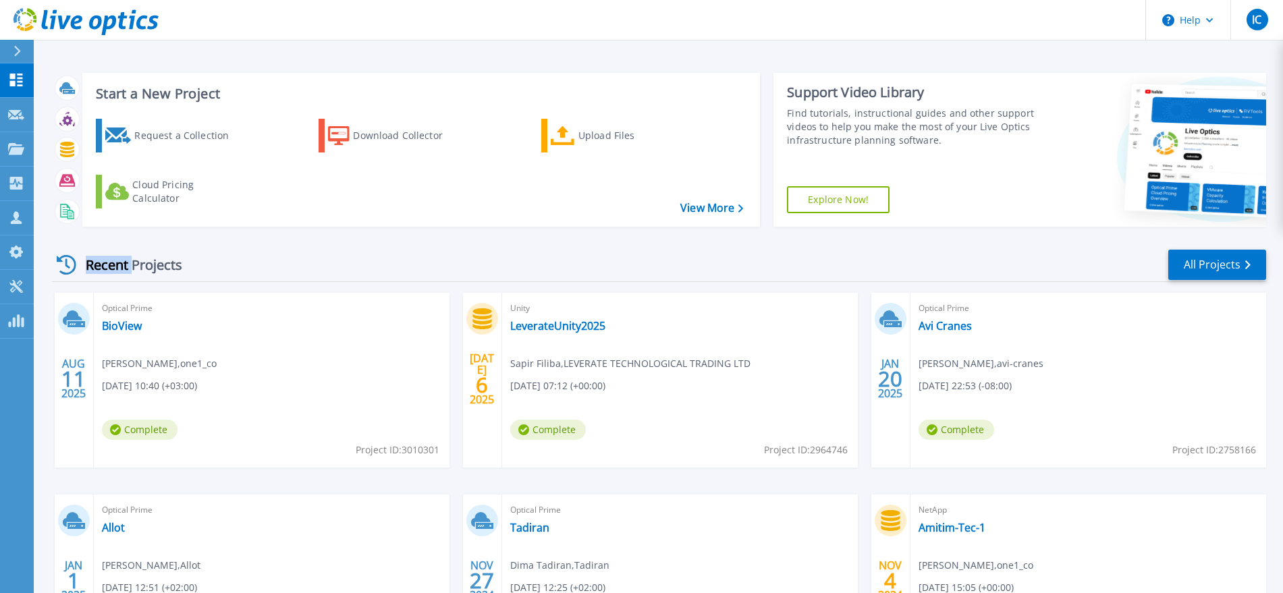
click at [112, 266] on div "Recent Projects" at bounding box center [126, 264] width 148 height 33
click at [158, 262] on div "Recent Projects" at bounding box center [126, 264] width 148 height 33
click at [94, 263] on div "Recent Projects" at bounding box center [126, 264] width 148 height 33
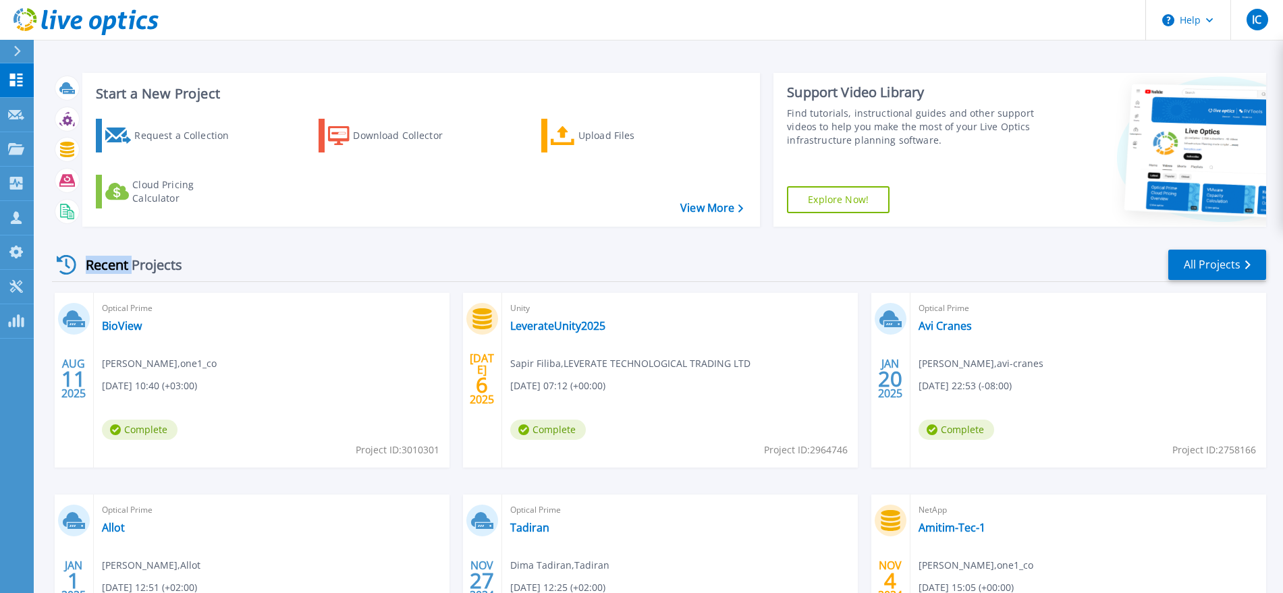
click at [94, 263] on div "Recent Projects" at bounding box center [126, 264] width 148 height 33
click at [154, 267] on div "Recent Projects" at bounding box center [126, 264] width 148 height 33
drag, startPoint x: 154, startPoint y: 265, endPoint x: 151, endPoint y: 254, distance: 11.3
click at [154, 258] on div "Recent Projects" at bounding box center [126, 264] width 148 height 33
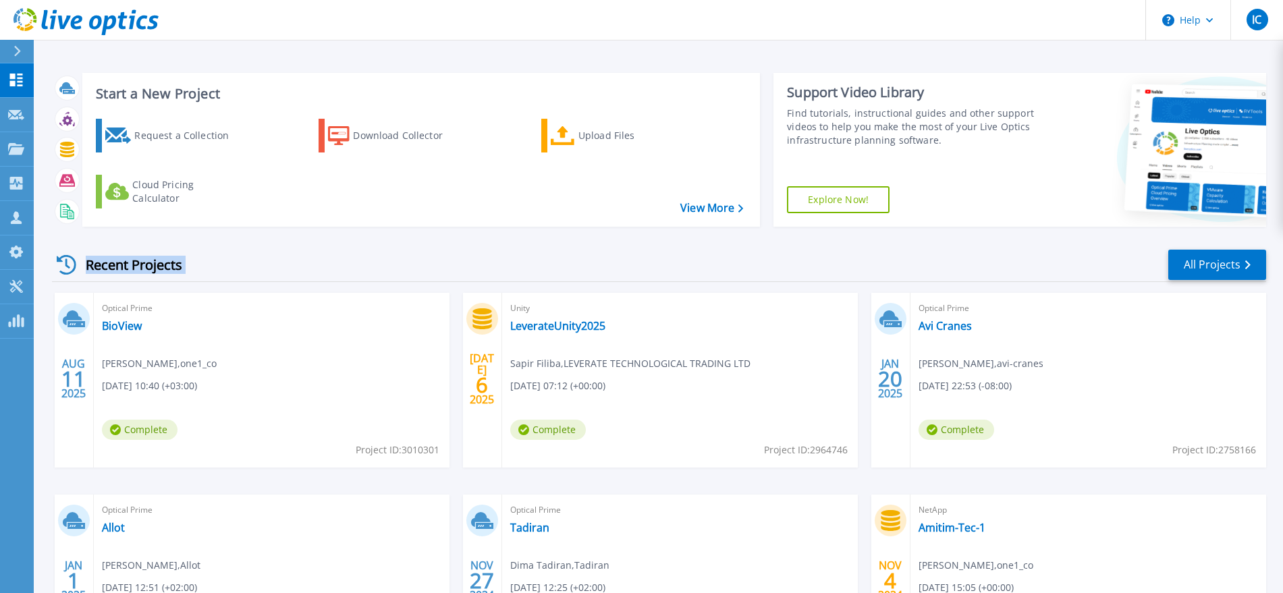
click at [158, 266] on div "Recent Projects" at bounding box center [126, 264] width 148 height 33
click at [111, 266] on div "Recent Projects" at bounding box center [126, 264] width 148 height 33
click at [142, 266] on div "Recent Projects" at bounding box center [126, 264] width 148 height 33
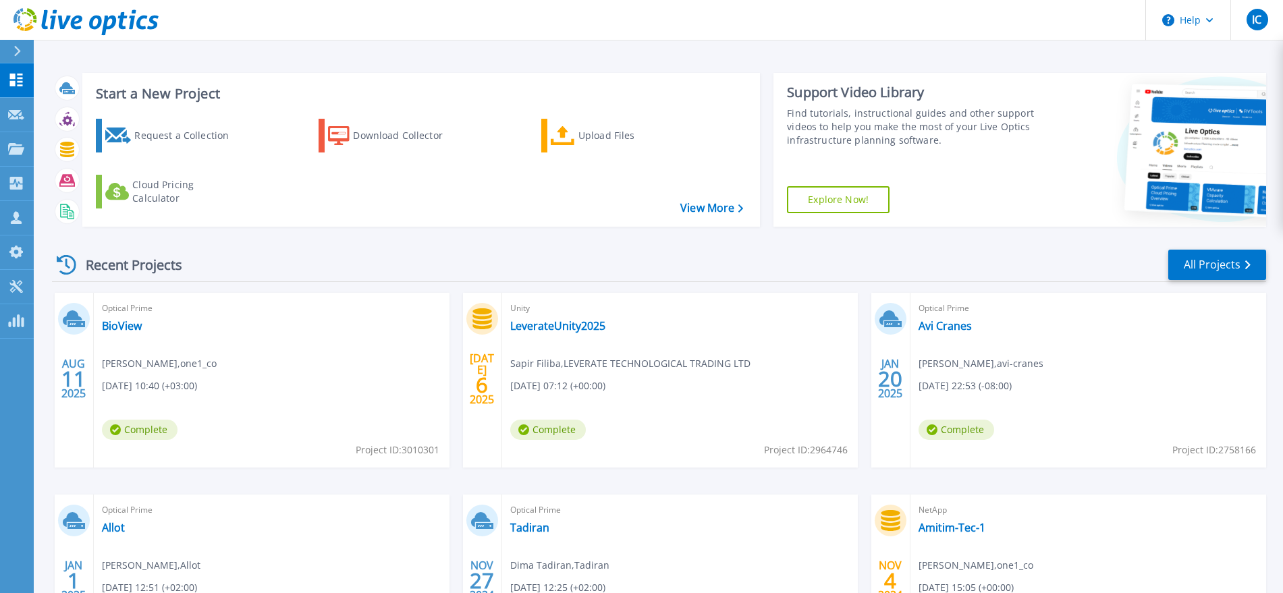
click at [116, 262] on div "Recent Projects" at bounding box center [126, 264] width 148 height 33
click at [161, 254] on div "Recent Projects" at bounding box center [126, 264] width 148 height 33
click at [136, 259] on div "Recent Projects" at bounding box center [126, 264] width 148 height 33
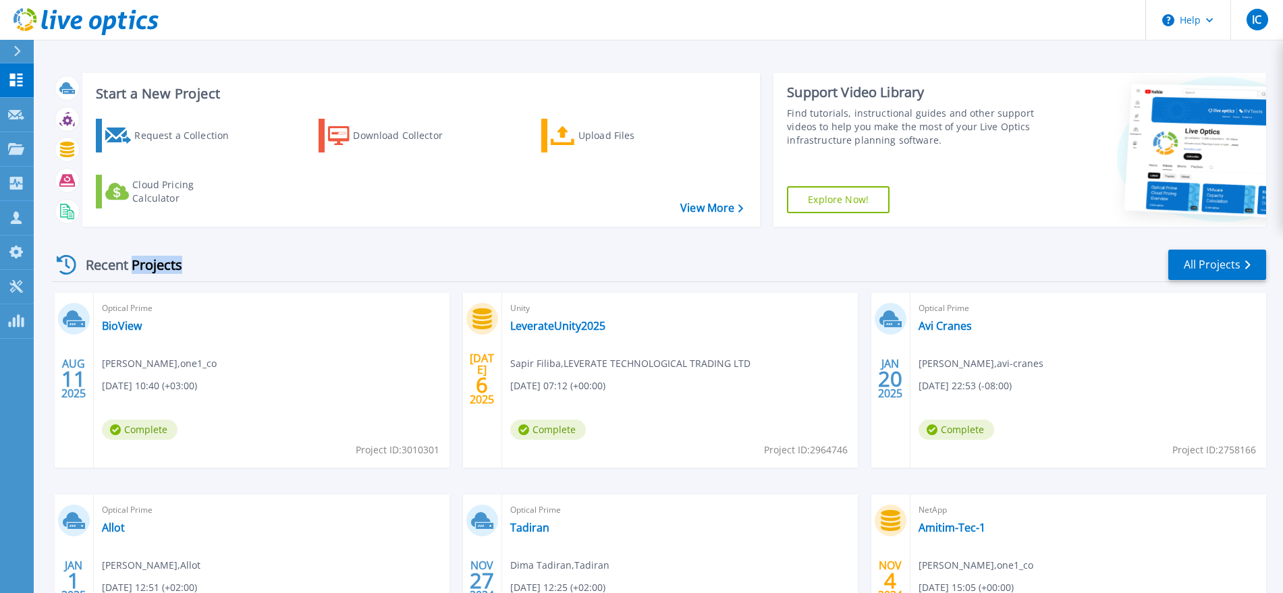
click at [136, 259] on div "Recent Projects" at bounding box center [126, 264] width 148 height 33
click at [112, 262] on div "Recent Projects" at bounding box center [126, 264] width 148 height 33
click at [148, 263] on div "Recent Projects" at bounding box center [126, 264] width 148 height 33
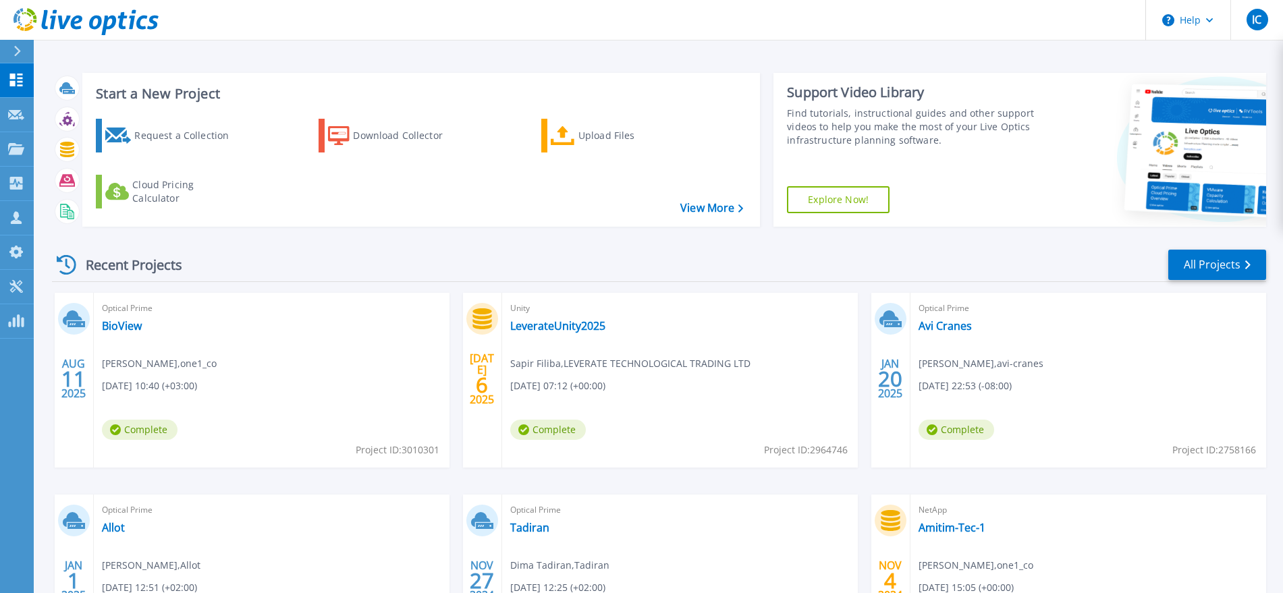
click at [80, 260] on div "Recent Projects" at bounding box center [126, 264] width 148 height 33
click at [144, 260] on div "Recent Projects" at bounding box center [126, 264] width 148 height 33
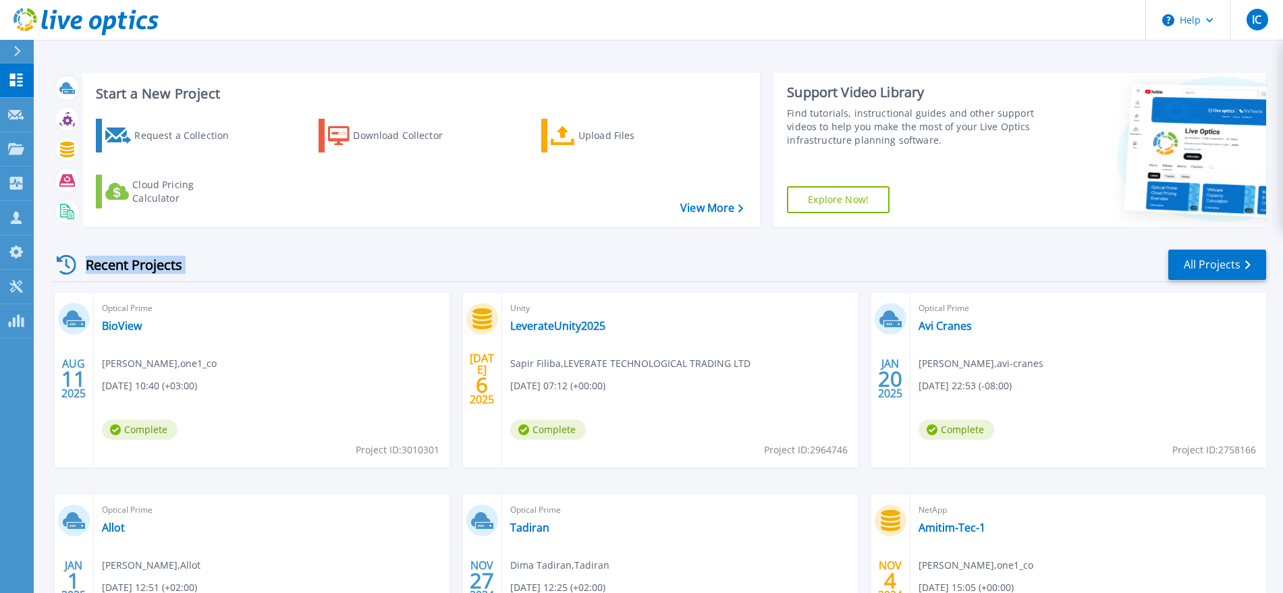
click at [144, 260] on div "Recent Projects" at bounding box center [126, 264] width 148 height 33
click at [141, 273] on div "Recent Projects" at bounding box center [126, 264] width 148 height 33
click at [158, 272] on div "Recent Projects" at bounding box center [126, 264] width 148 height 33
click at [105, 269] on div "Recent Projects" at bounding box center [126, 264] width 148 height 33
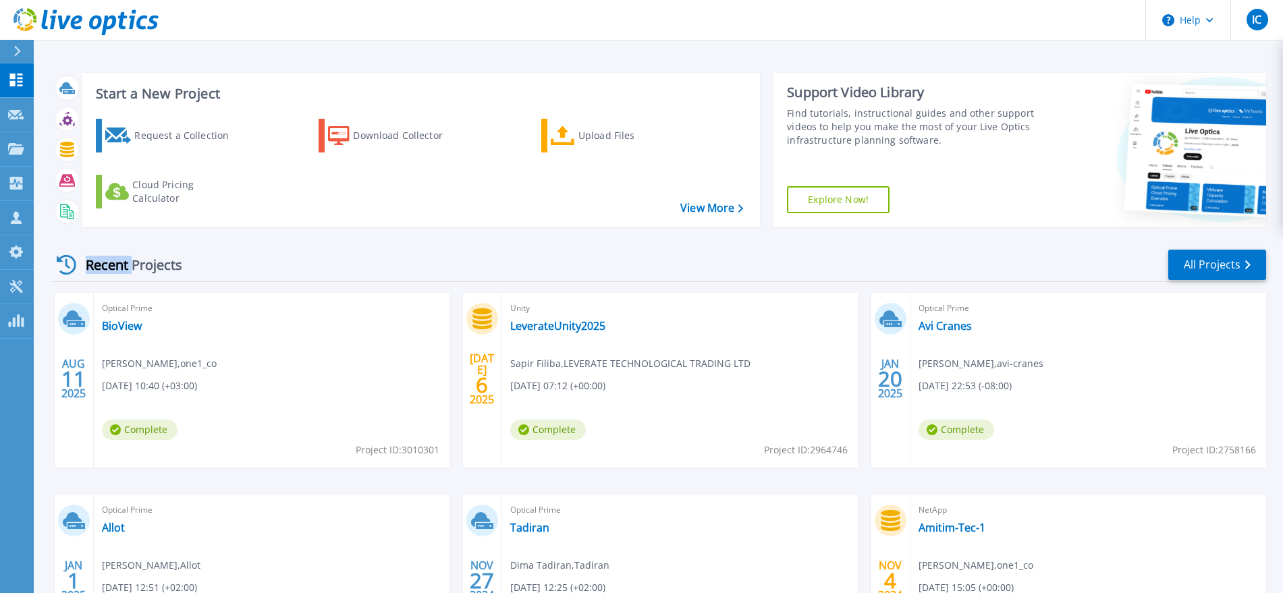
click at [105, 269] on div "Recent Projects" at bounding box center [126, 264] width 148 height 33
click at [153, 242] on div "Recent Projects All Projects AUG 11 2025 Optical Prime BioView Idan Chen , one1…" at bounding box center [659, 472] width 1214 height 470
click at [87, 16] on icon at bounding box center [85, 22] width 145 height 28
click at [113, 322] on link "BioView" at bounding box center [122, 325] width 40 height 13
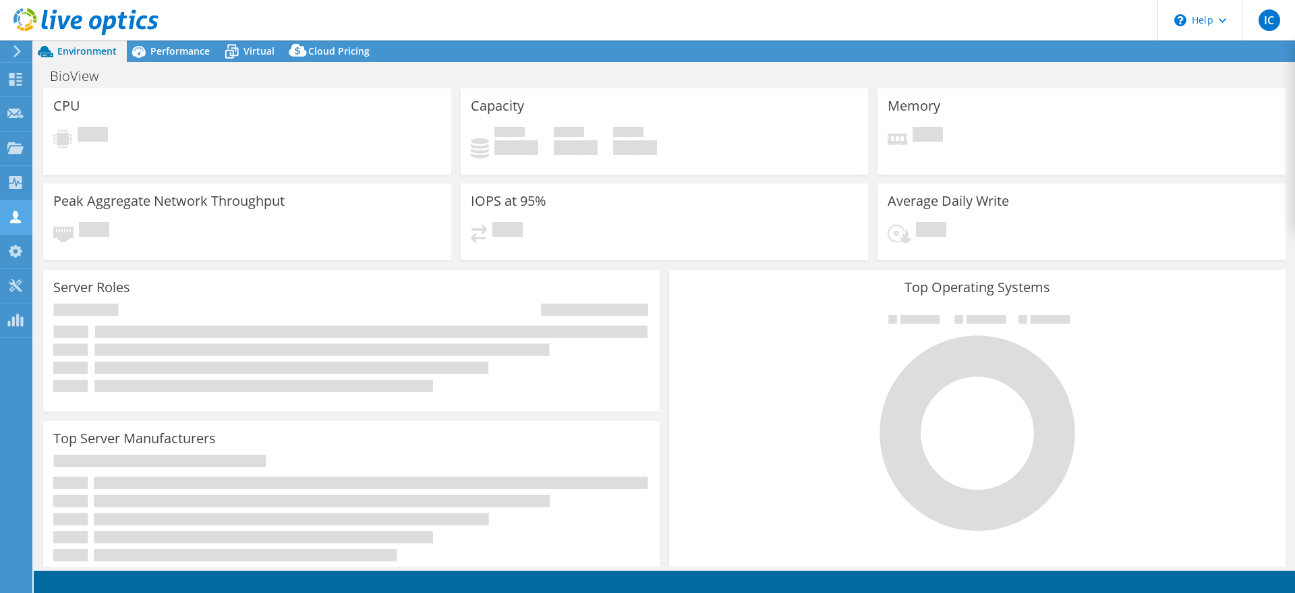
select select "USD"
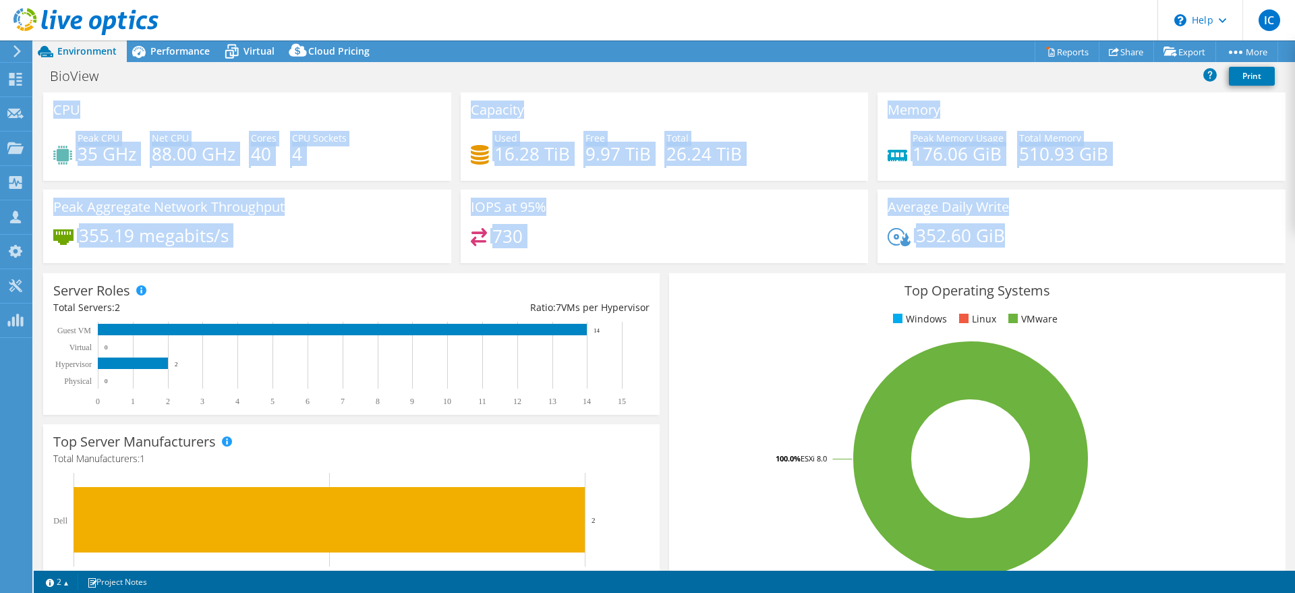
drag, startPoint x: 55, startPoint y: 107, endPoint x: 1084, endPoint y: 250, distance: 1039.4
click at [1084, 250] on div "CPU Peak CPU 35 GHz Net CPU 88.00 GHz Cores 40 CPU Sockets 4 Capacity Used 16.2…" at bounding box center [664, 181] width 1252 height 179
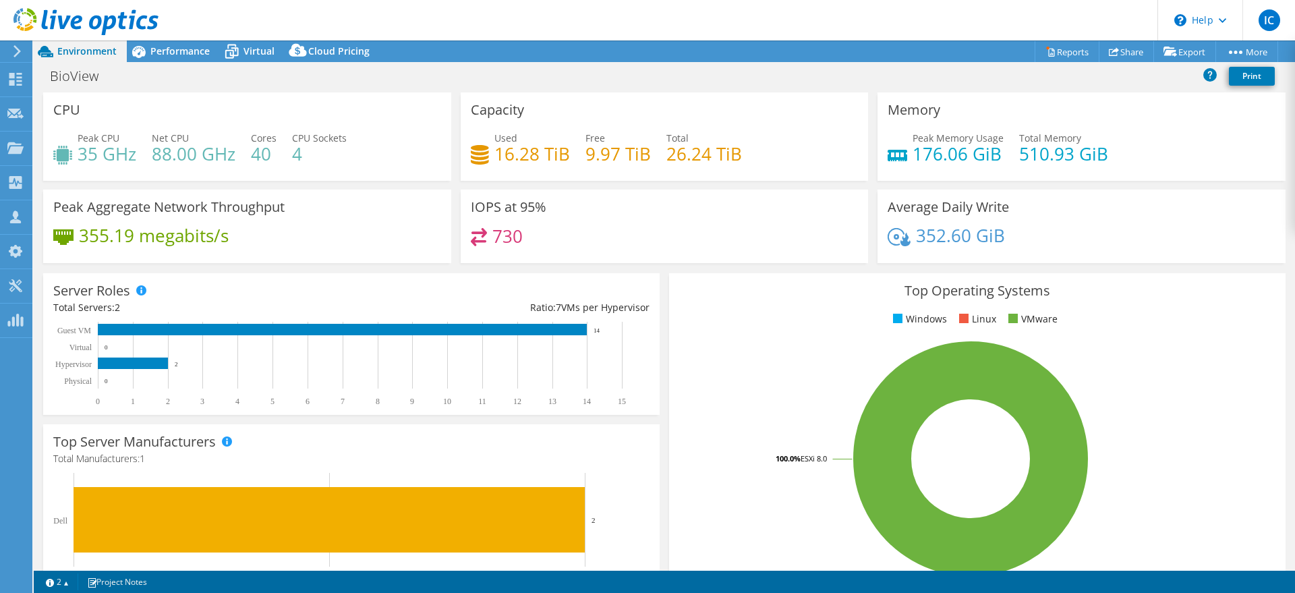
click at [1084, 245] on div "352.60 GiB" at bounding box center [1082, 242] width 388 height 28
